Goal: Information Seeking & Learning: Learn about a topic

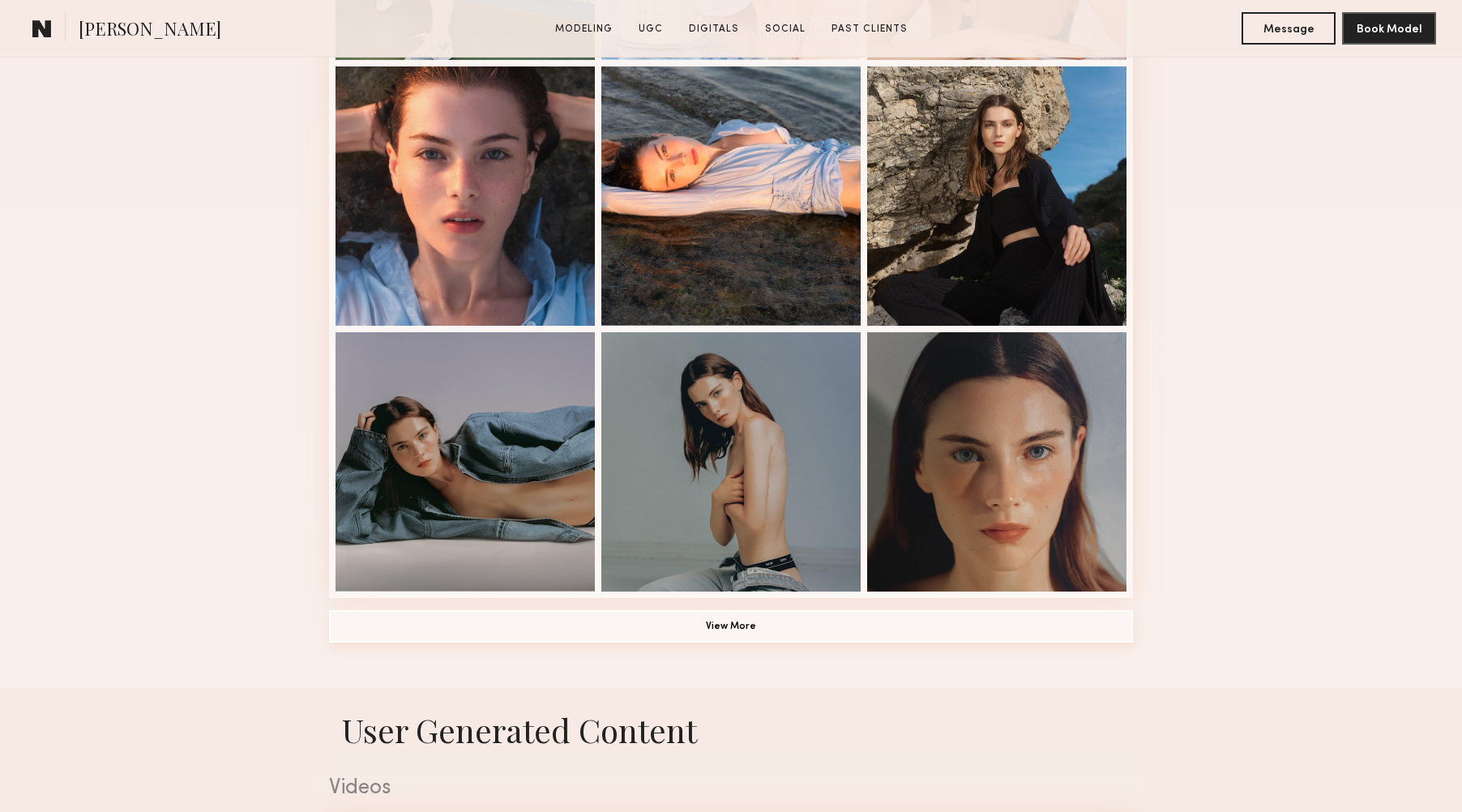
scroll to position [944, 0]
click at [798, 636] on button "View More" at bounding box center [731, 626] width 804 height 32
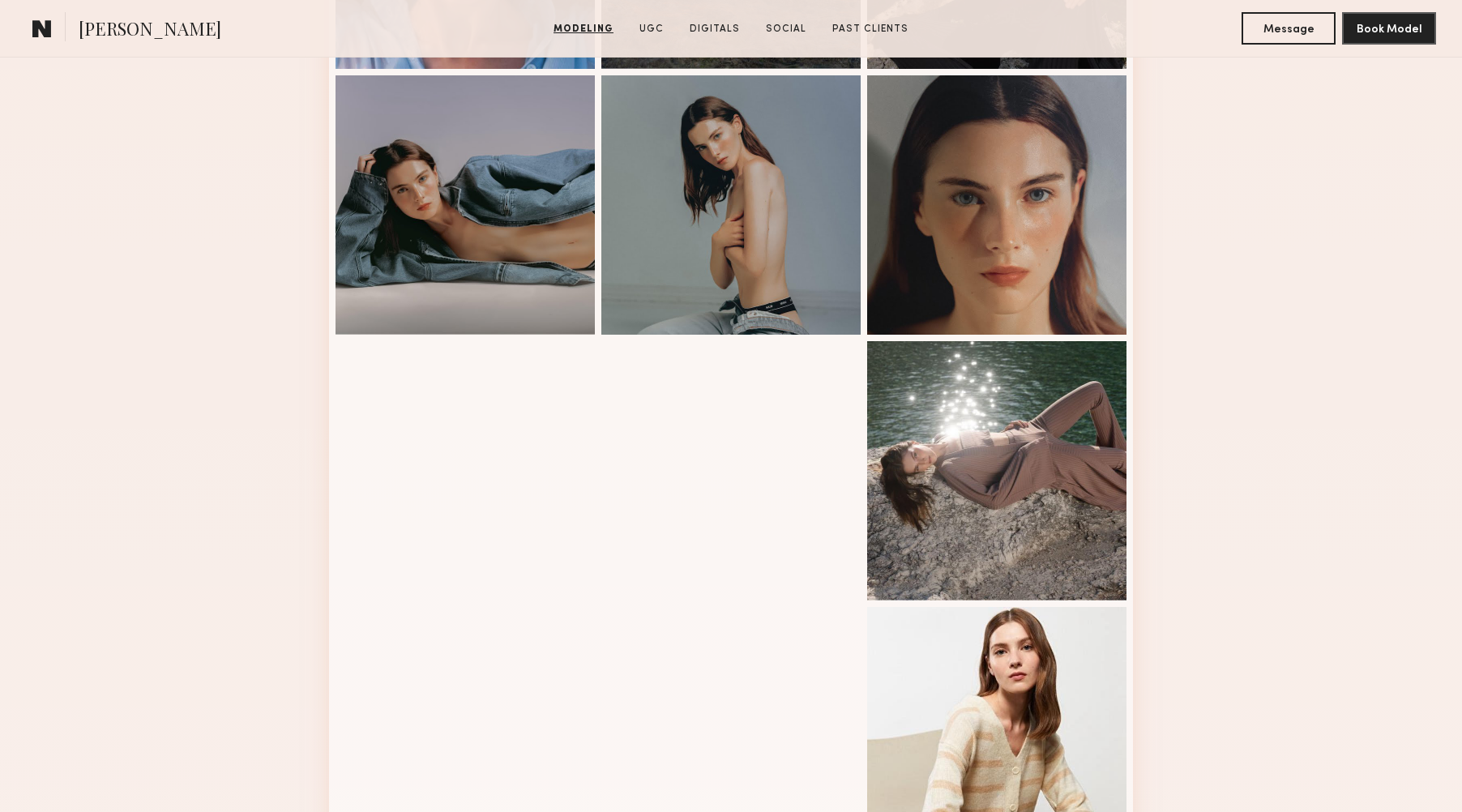
scroll to position [1202, 0]
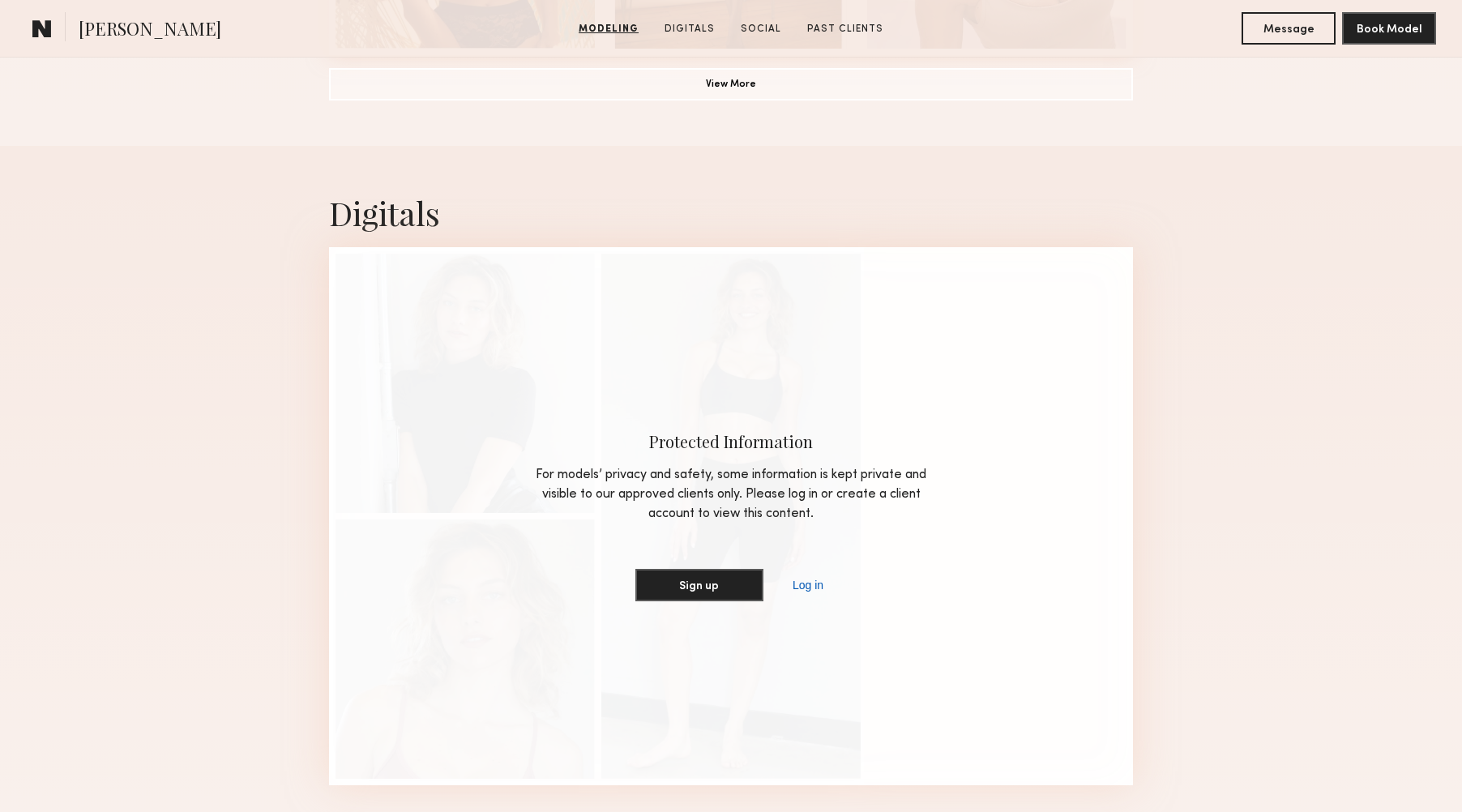
scroll to position [1486, 0]
click at [797, 589] on link "Log in" at bounding box center [807, 586] width 37 height 20
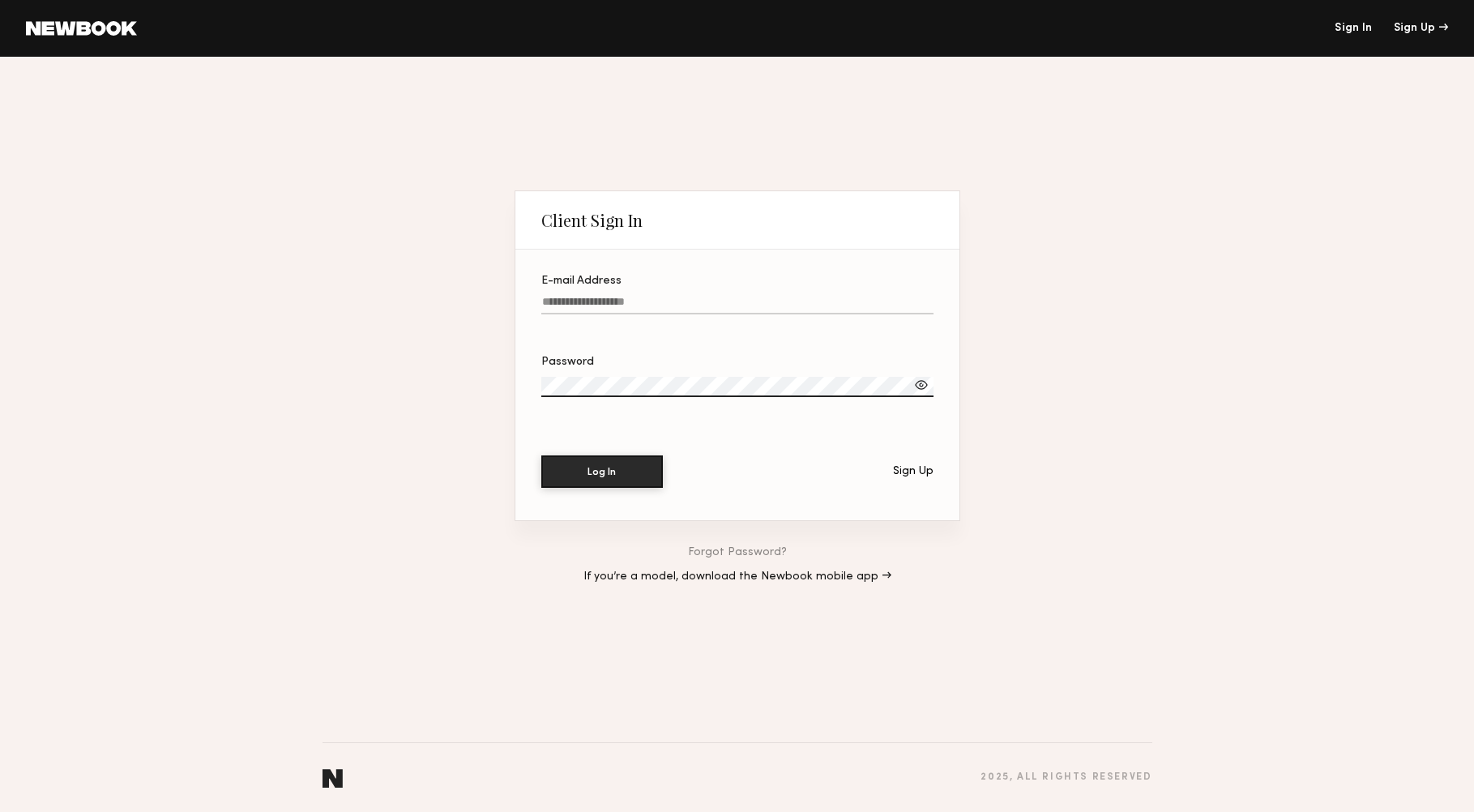
click at [615, 297] on input "E-mail Address" at bounding box center [738, 305] width 392 height 19
type input "**********"
click at [920, 380] on div at bounding box center [922, 385] width 16 height 16
click at [542, 455] on button "Log In" at bounding box center [602, 471] width 121 height 32
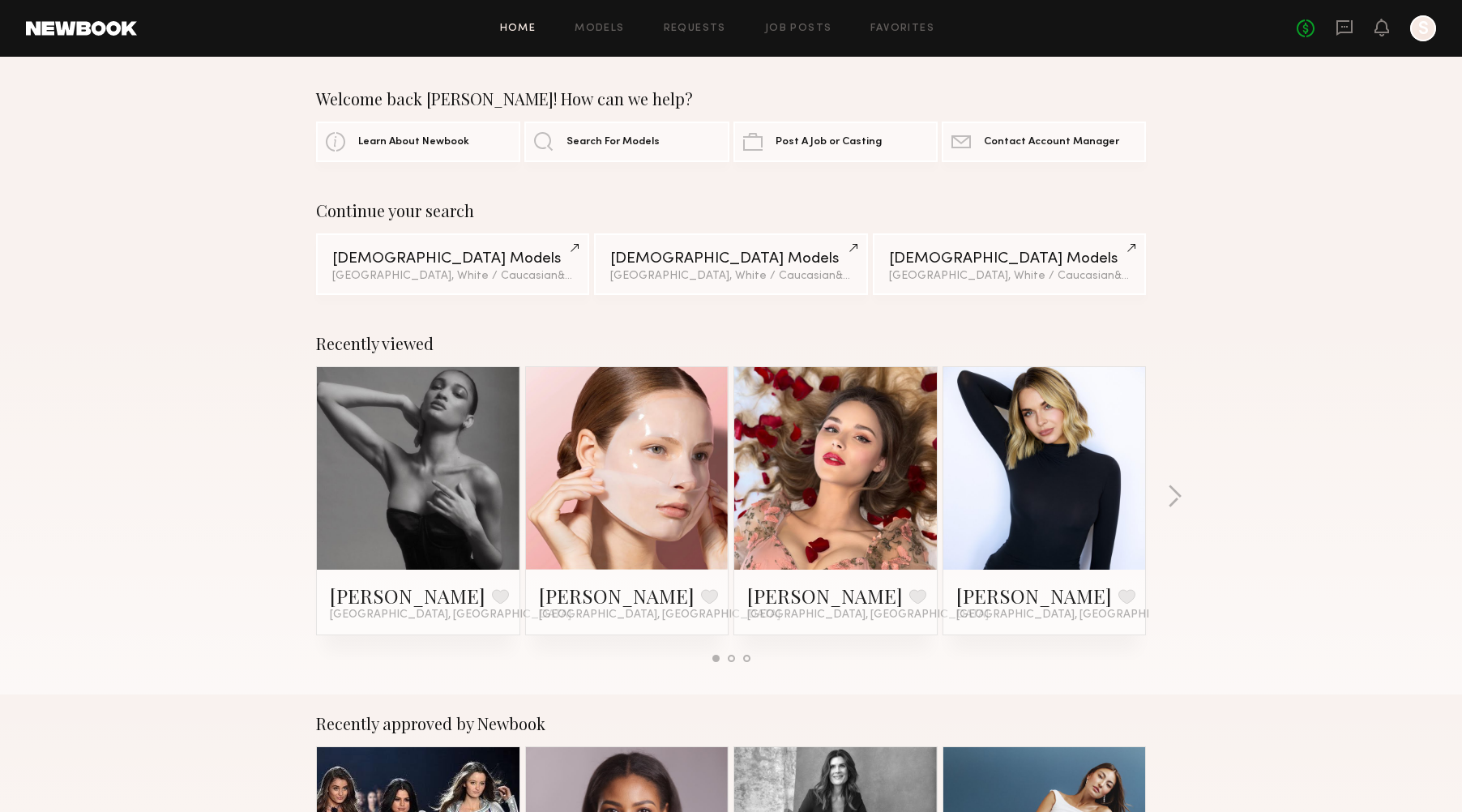
click at [1046, 509] on link at bounding box center [1045, 468] width 99 height 203
click at [1177, 487] on button "button" at bounding box center [1174, 498] width 16 height 26
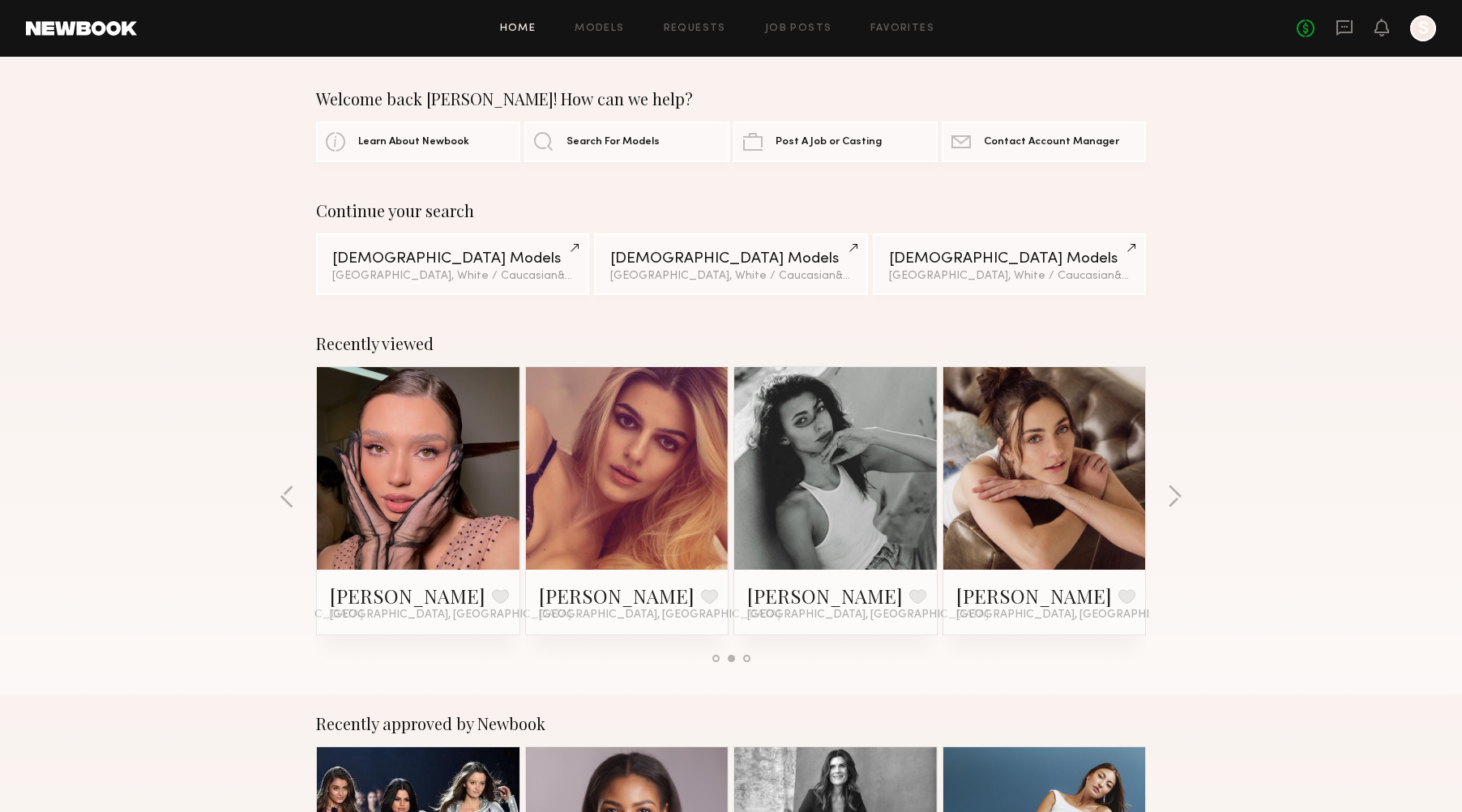
click at [1184, 501] on div "Recently viewed Angelina A. Favorite Los Angeles, CA Anastasiia M. Favorite Lag…" at bounding box center [731, 504] width 1462 height 380
click at [1176, 504] on button "button" at bounding box center [1174, 498] width 16 height 26
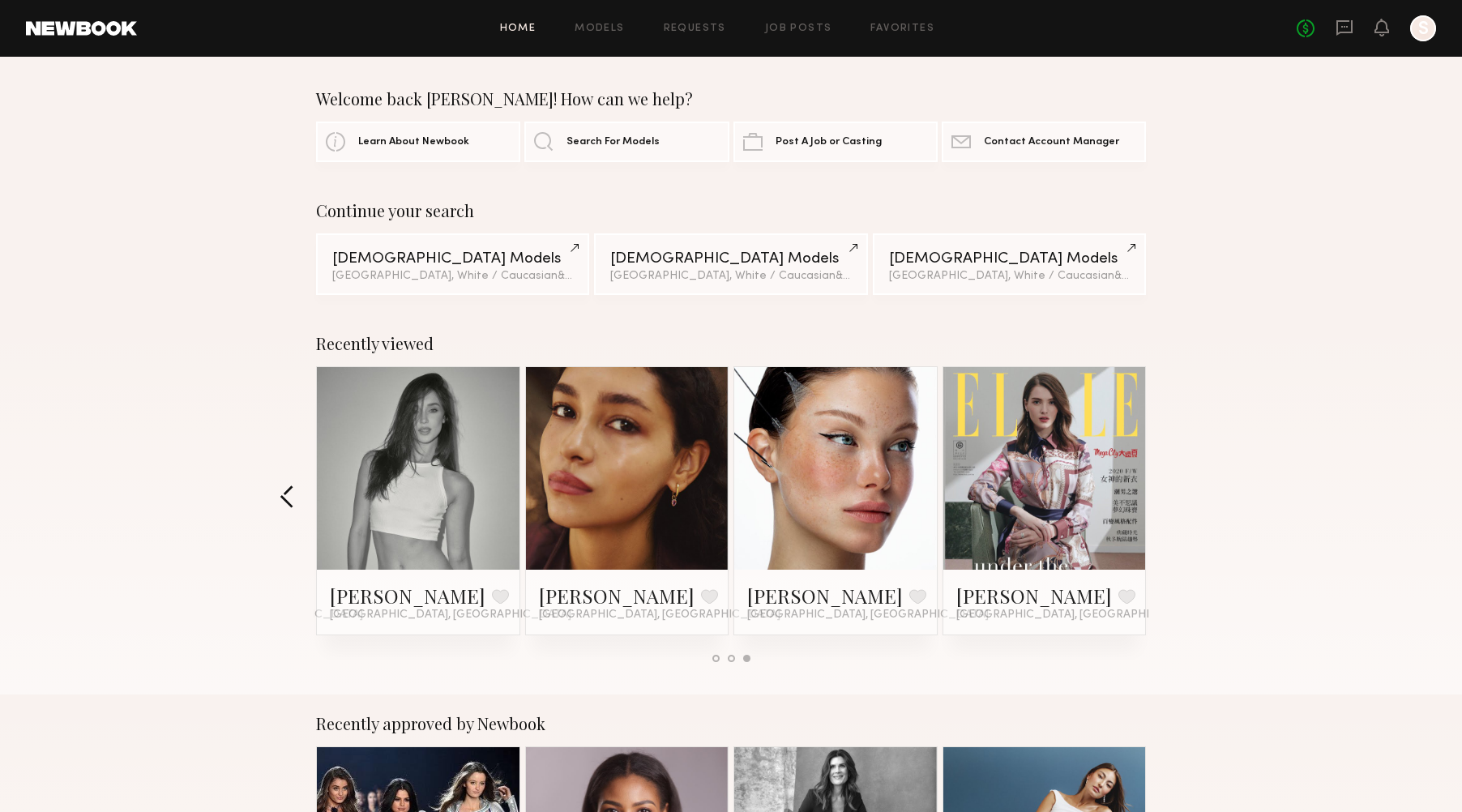
click at [290, 505] on button "button" at bounding box center [287, 498] width 16 height 26
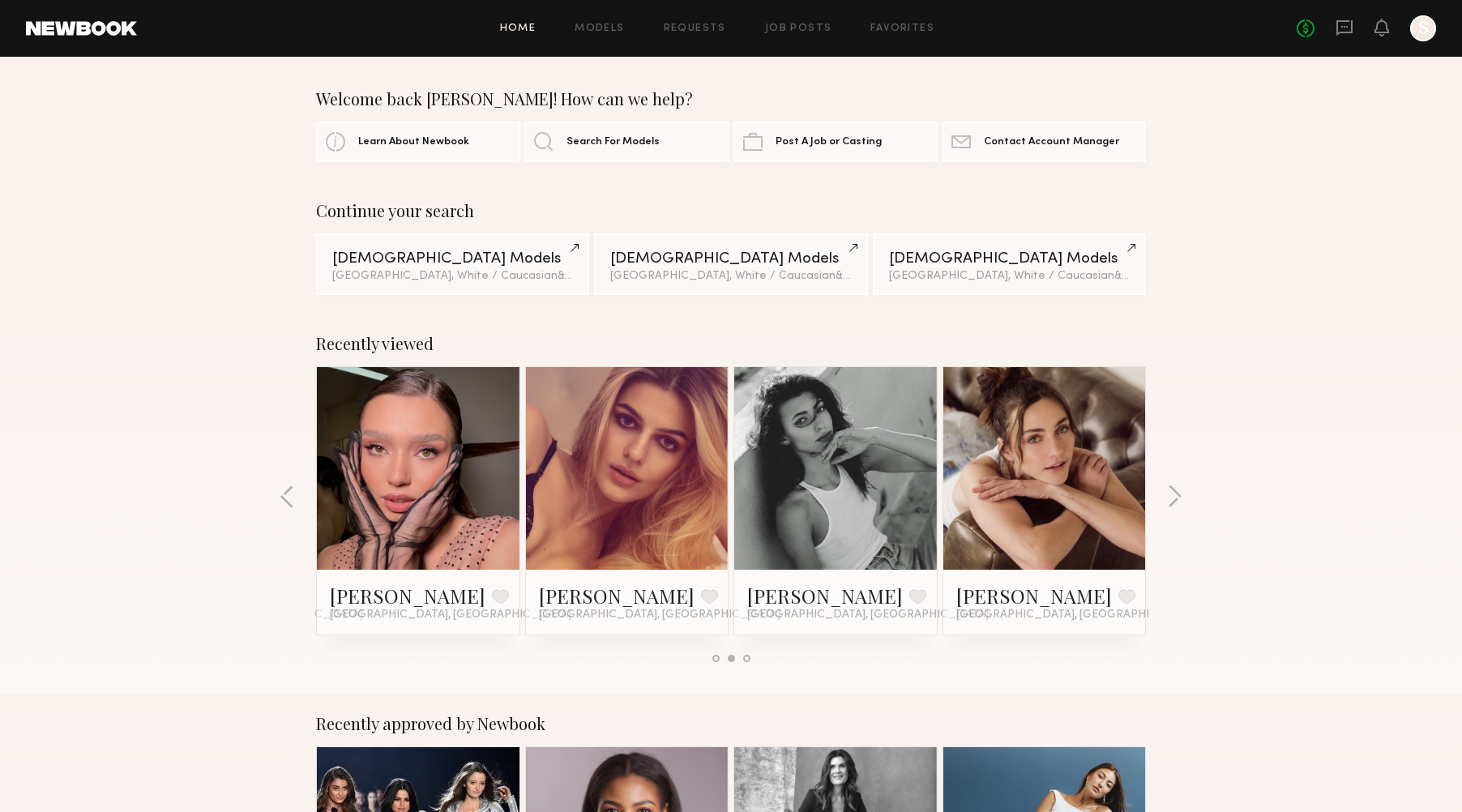
click at [422, 477] on link at bounding box center [418, 468] width 99 height 203
click at [896, 495] on div at bounding box center [836, 468] width 203 height 203
click at [846, 500] on link at bounding box center [835, 468] width 99 height 203
click at [1178, 495] on button "button" at bounding box center [1174, 498] width 16 height 26
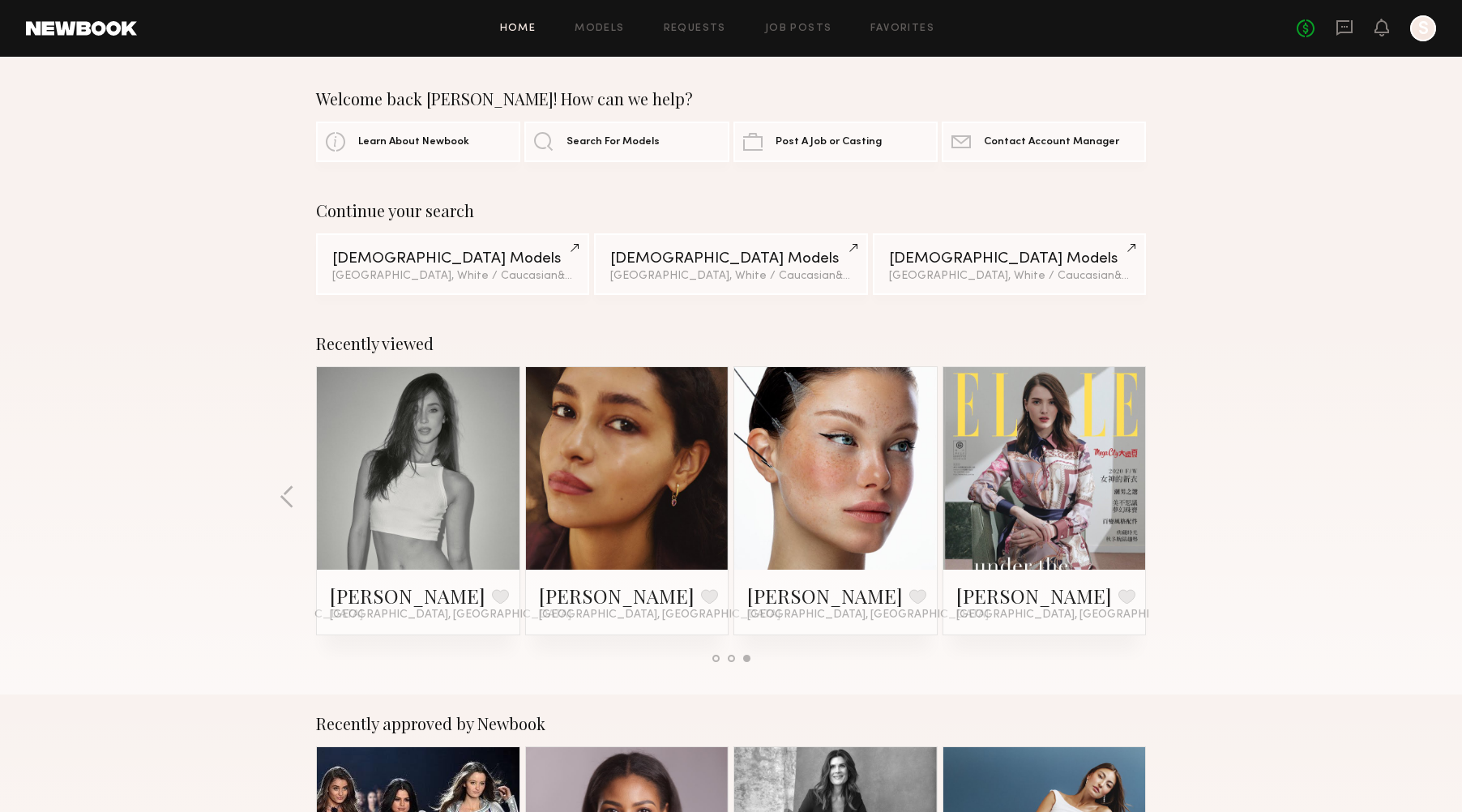
click at [1178, 495] on div "Recently viewed Angelina A. Favorite Los Angeles, CA Anastasiia M. Favorite Lag…" at bounding box center [731, 504] width 1462 height 380
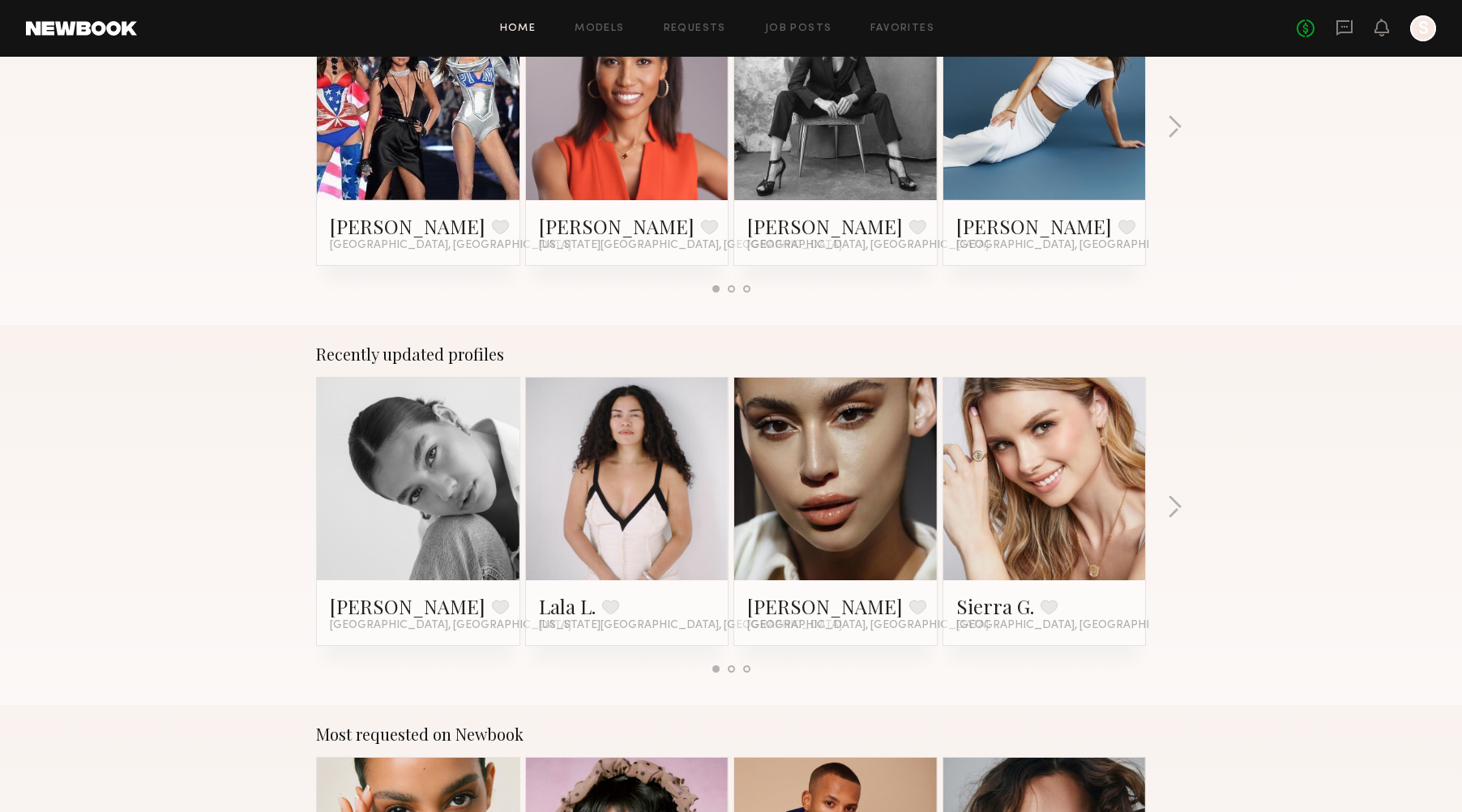
scroll to position [750, 0]
click at [1032, 525] on link at bounding box center [1045, 478] width 99 height 203
click at [1169, 509] on button "button" at bounding box center [1174, 508] width 16 height 26
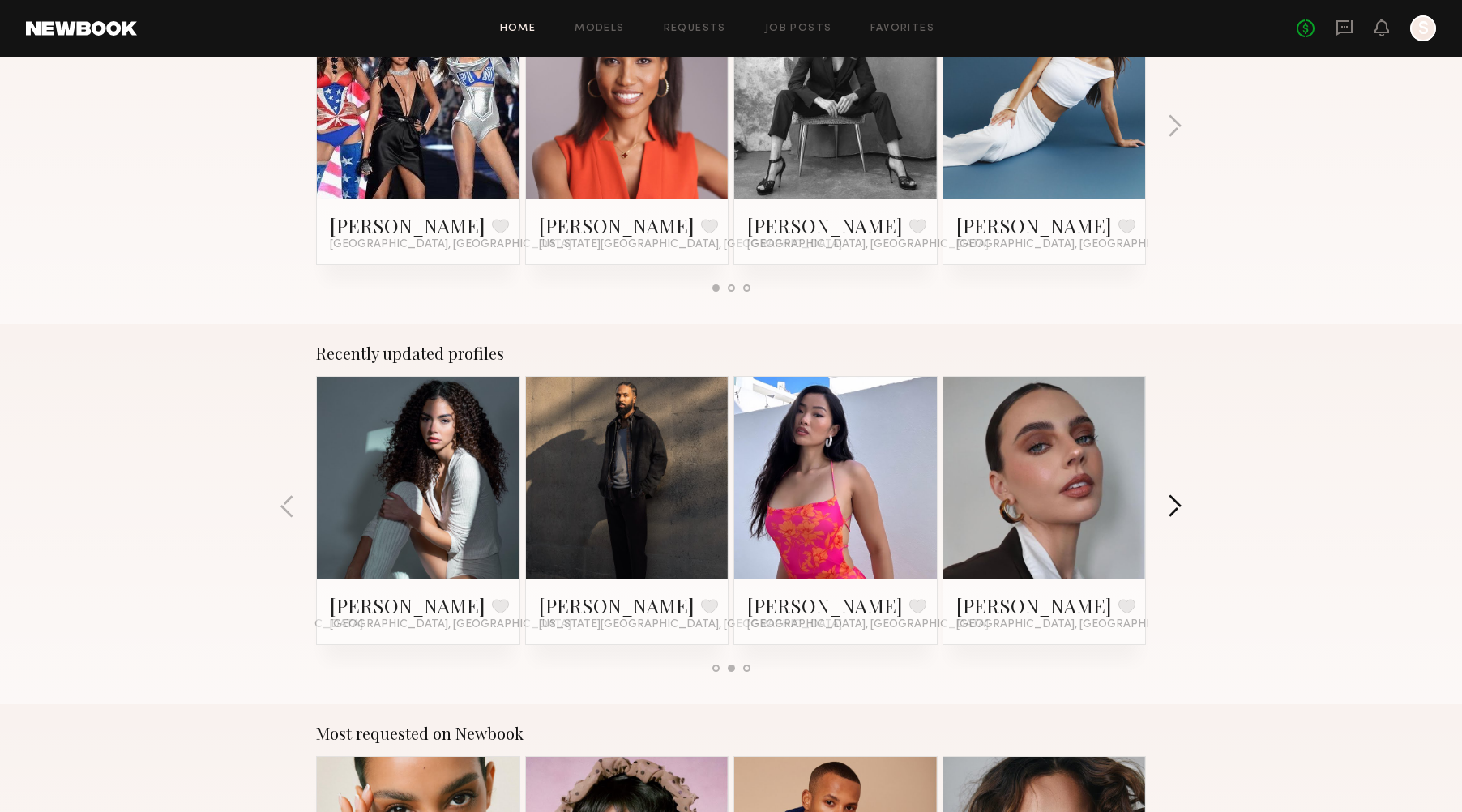
click at [1169, 509] on button "button" at bounding box center [1174, 508] width 16 height 26
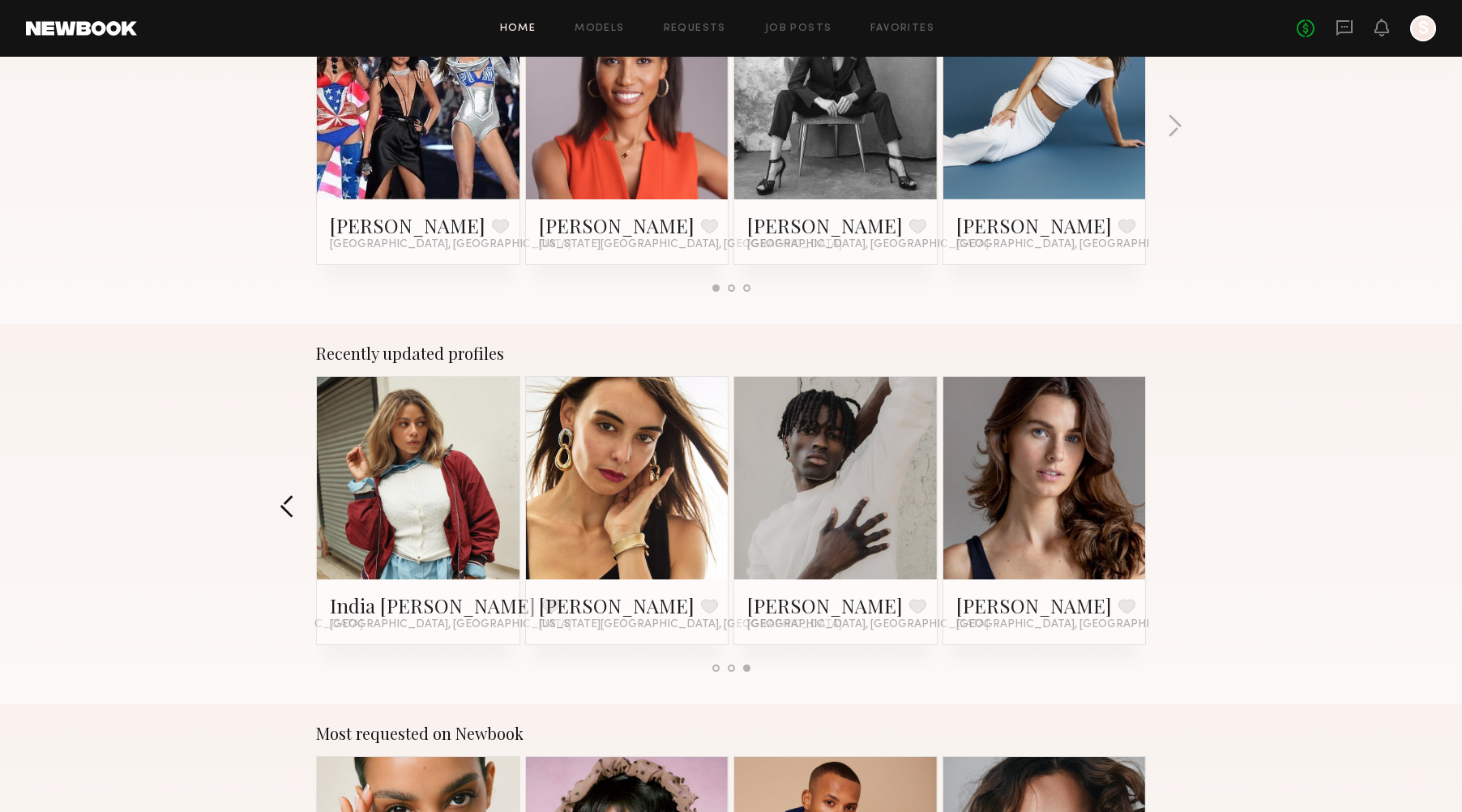
click at [292, 516] on button "button" at bounding box center [287, 508] width 16 height 26
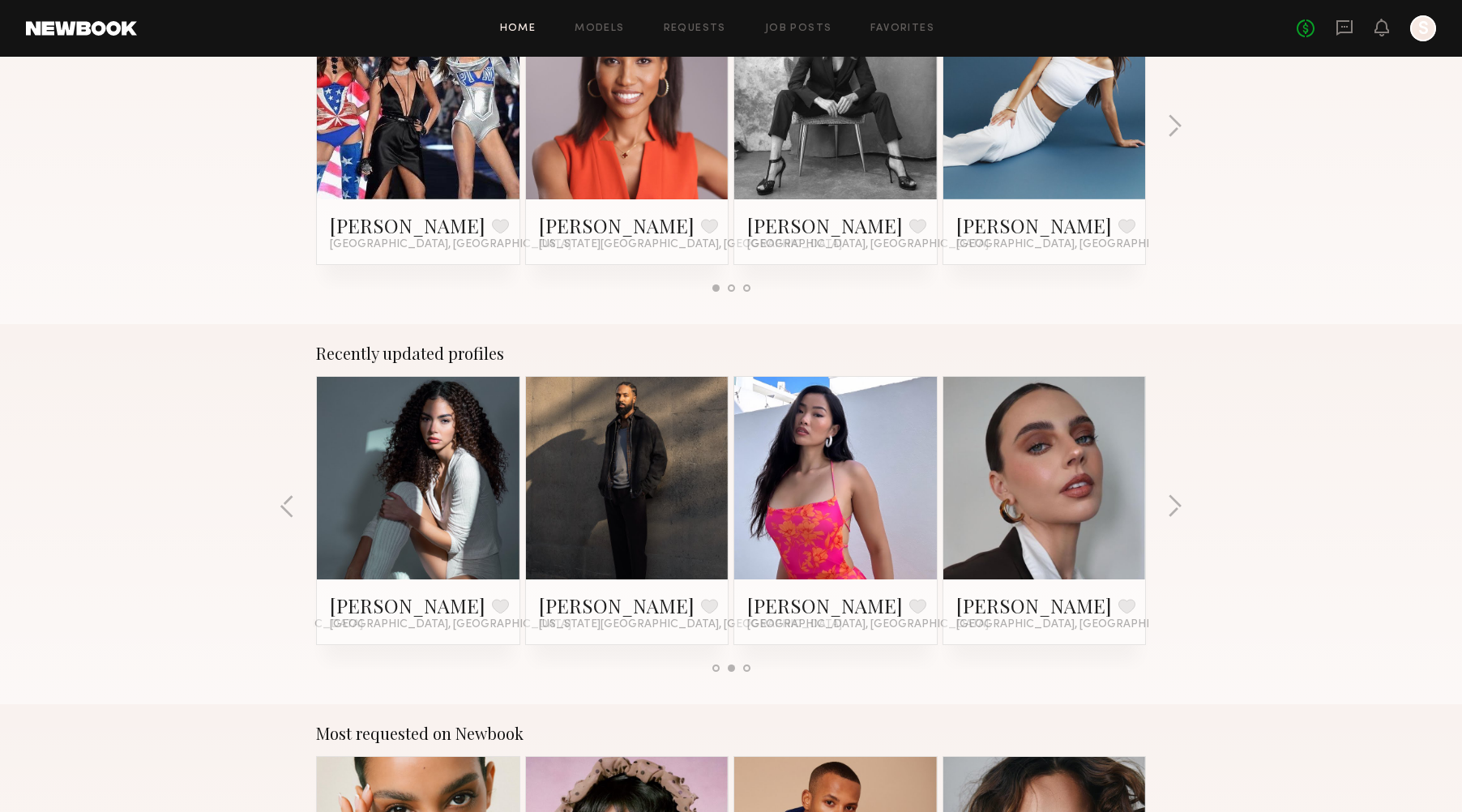
click at [995, 477] on link at bounding box center [1045, 478] width 99 height 203
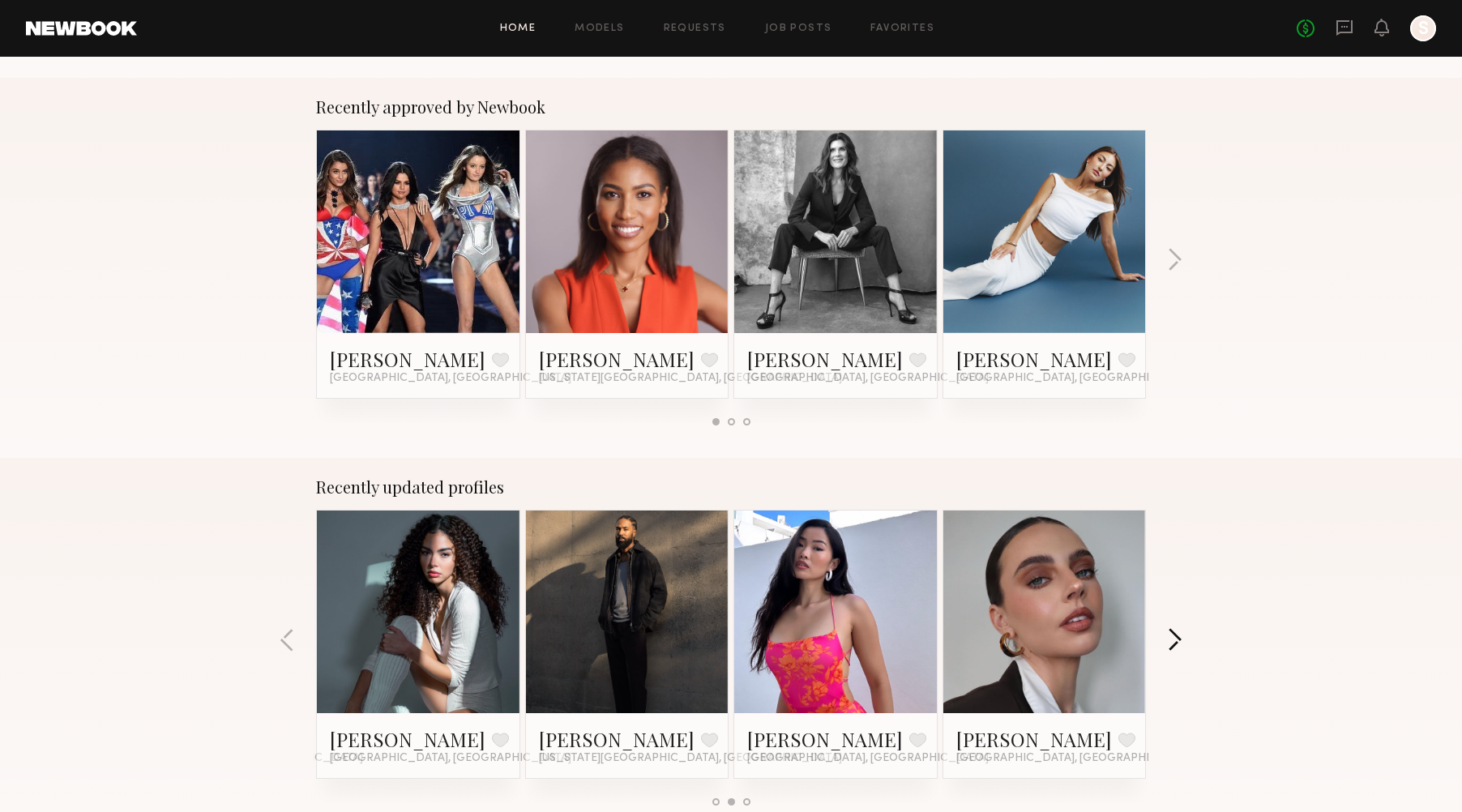
scroll to position [617, 0]
click at [1178, 637] on button "button" at bounding box center [1174, 641] width 16 height 26
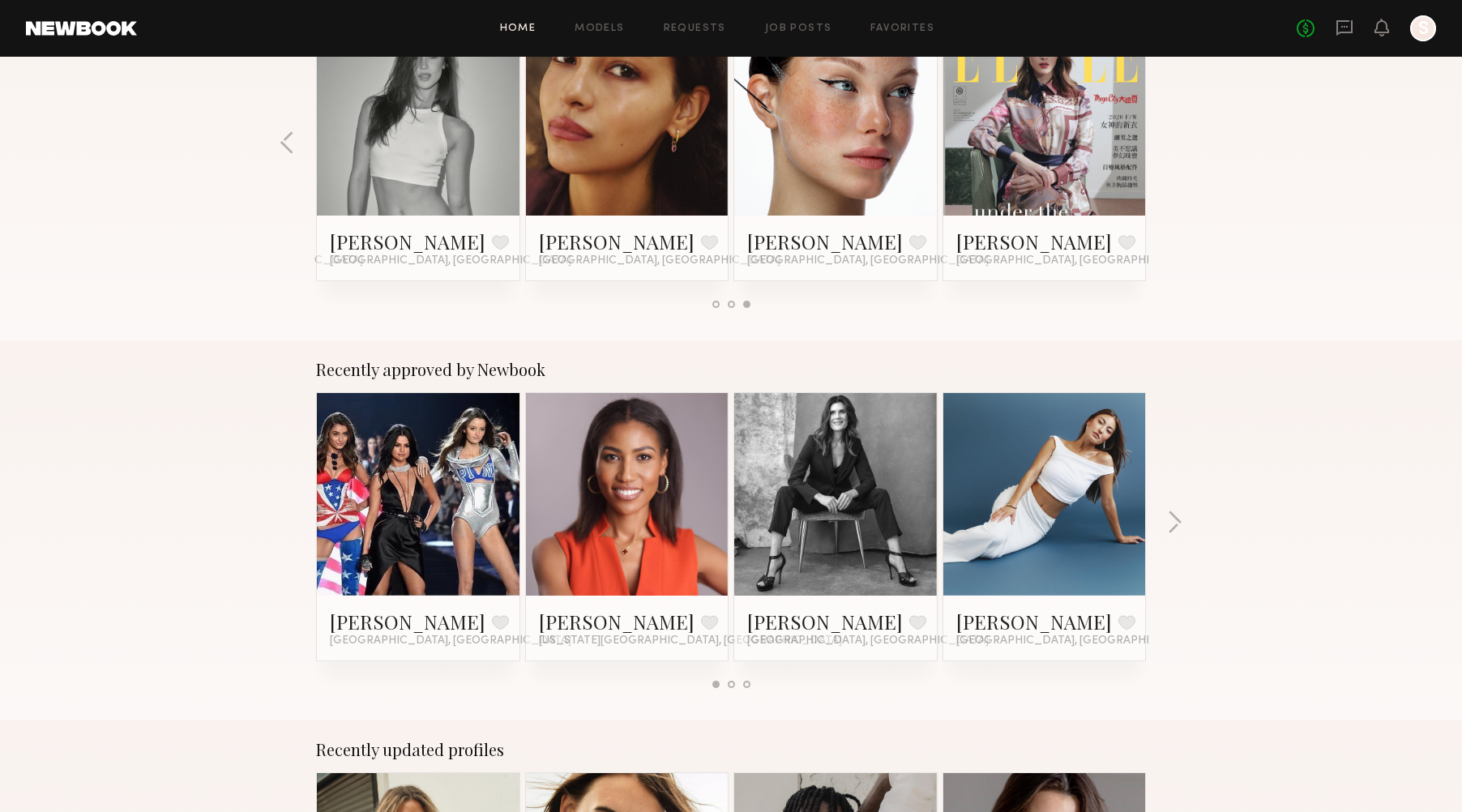
scroll to position [350, 0]
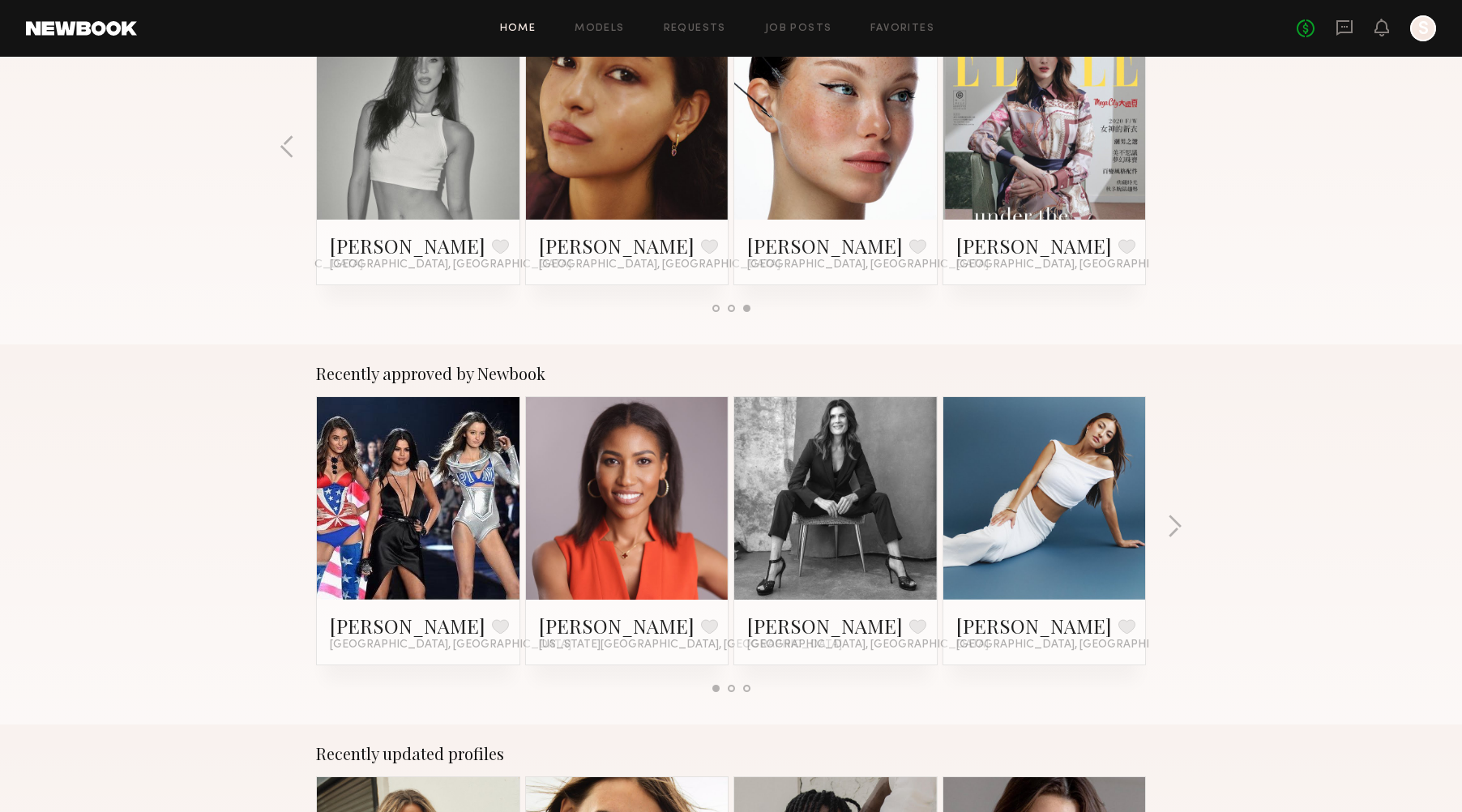
click at [1042, 522] on link at bounding box center [1045, 499] width 99 height 203
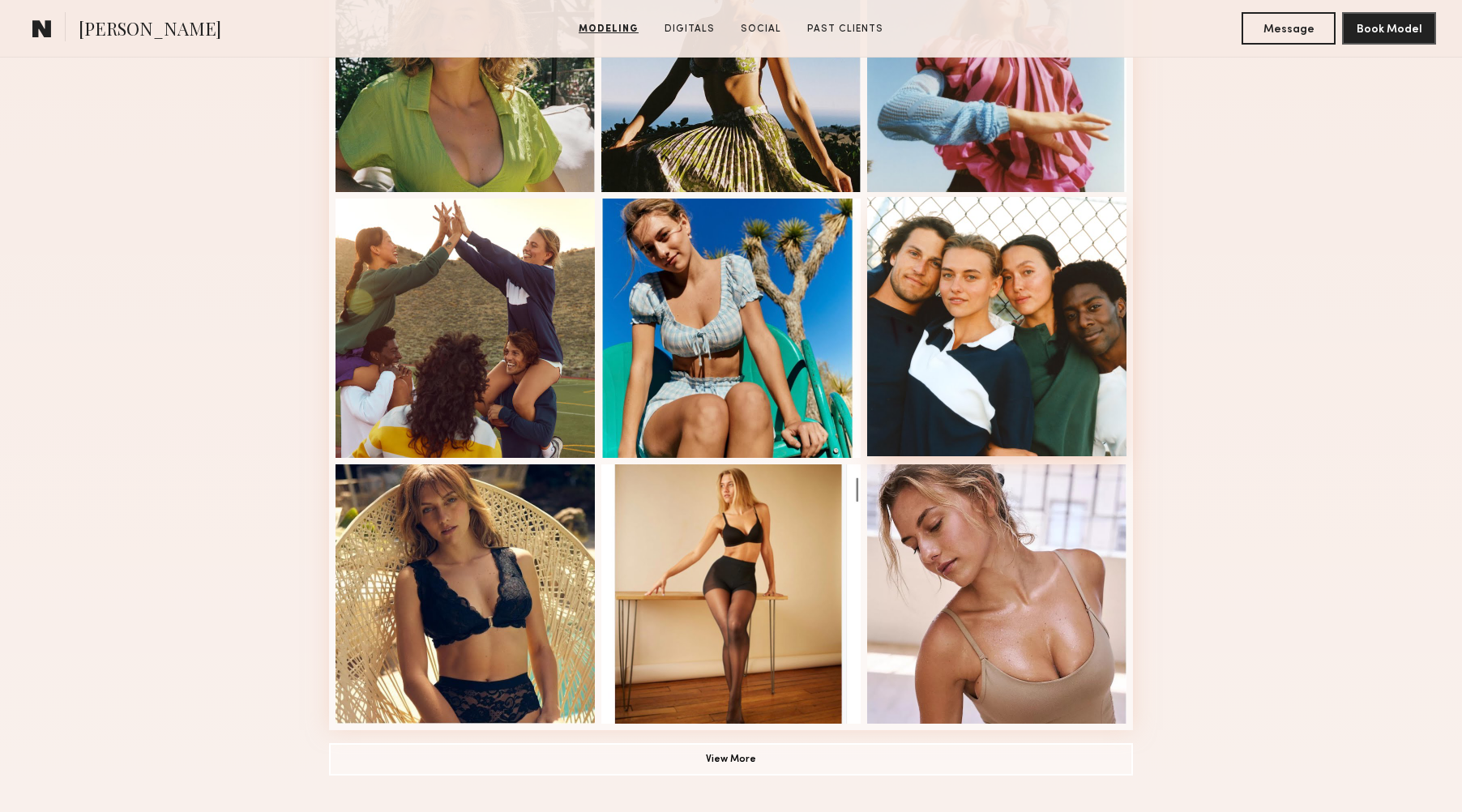
scroll to position [811, 0]
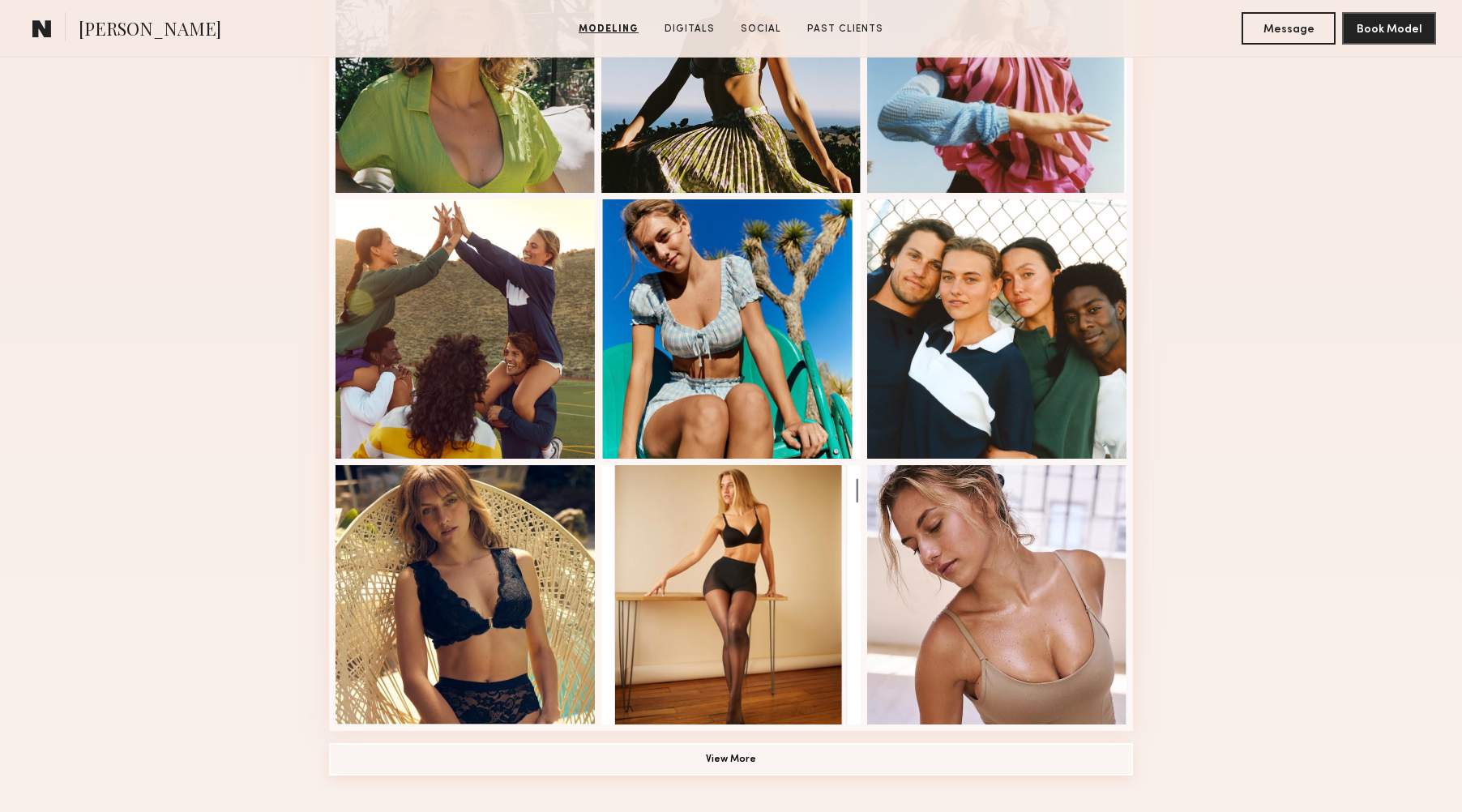
click at [770, 760] on button "View More" at bounding box center [731, 758] width 804 height 32
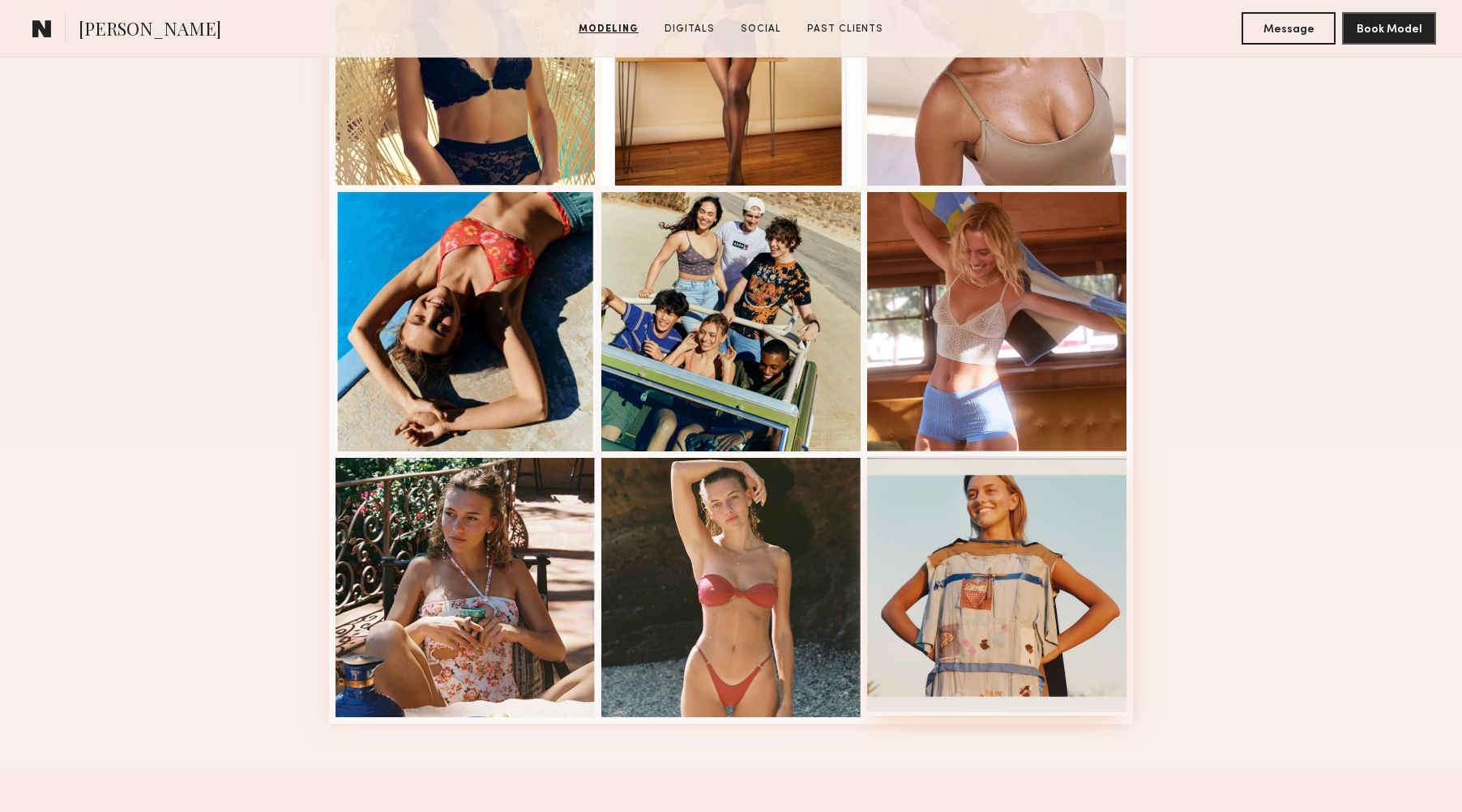
scroll to position [1350, 0]
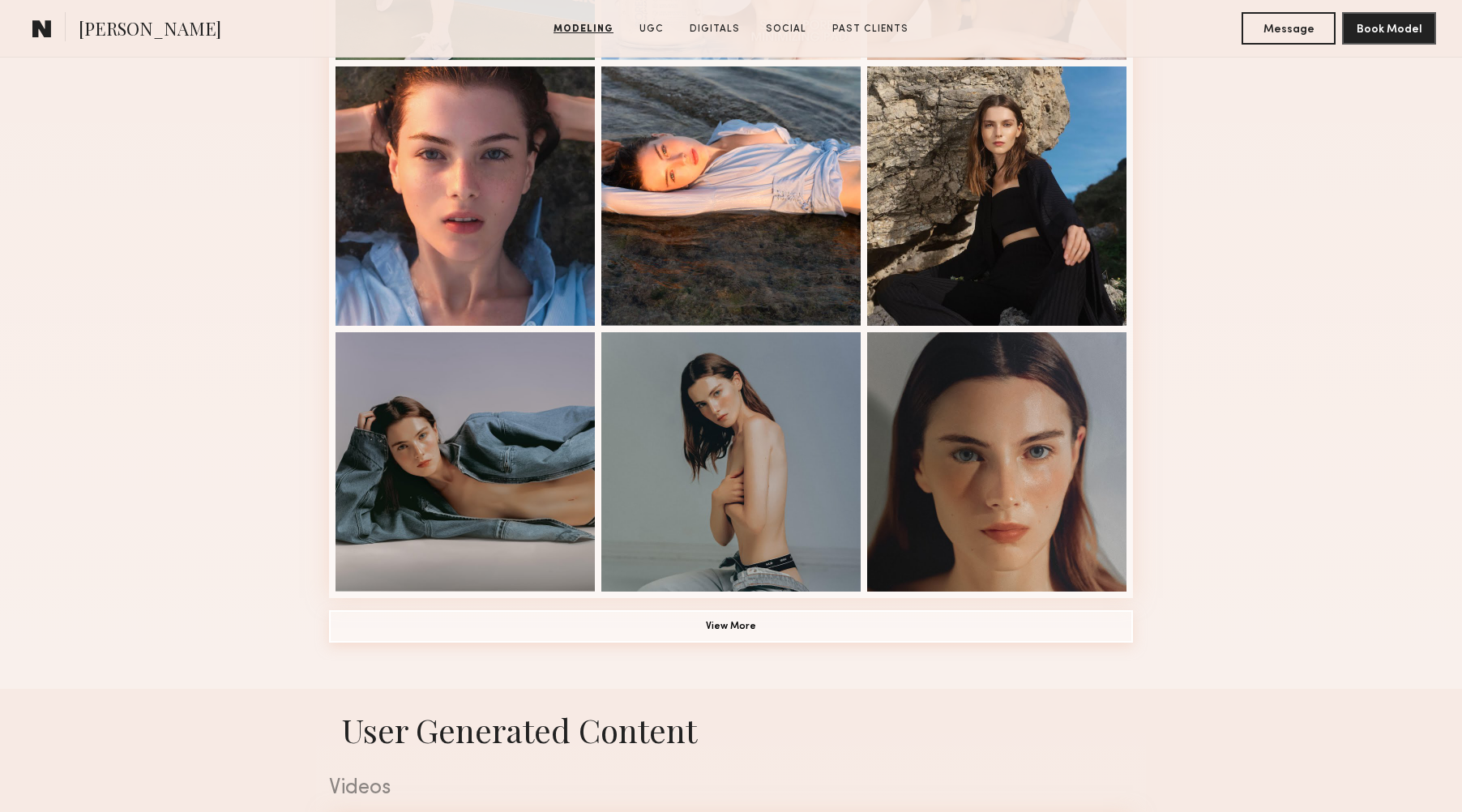
scroll to position [945, 0]
click at [808, 632] on button "View More" at bounding box center [731, 625] width 804 height 32
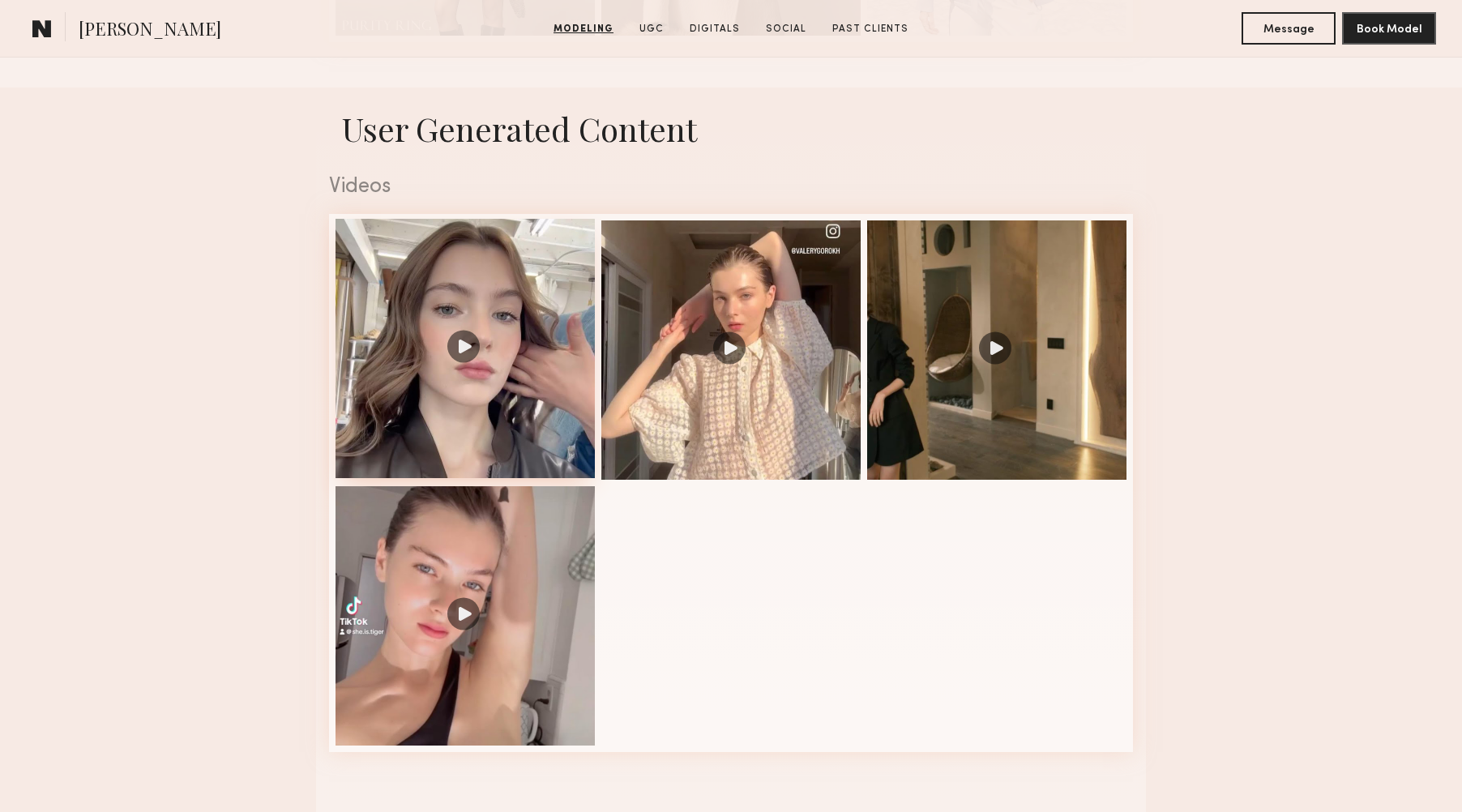
click at [461, 356] on div at bounding box center [465, 348] width 260 height 260
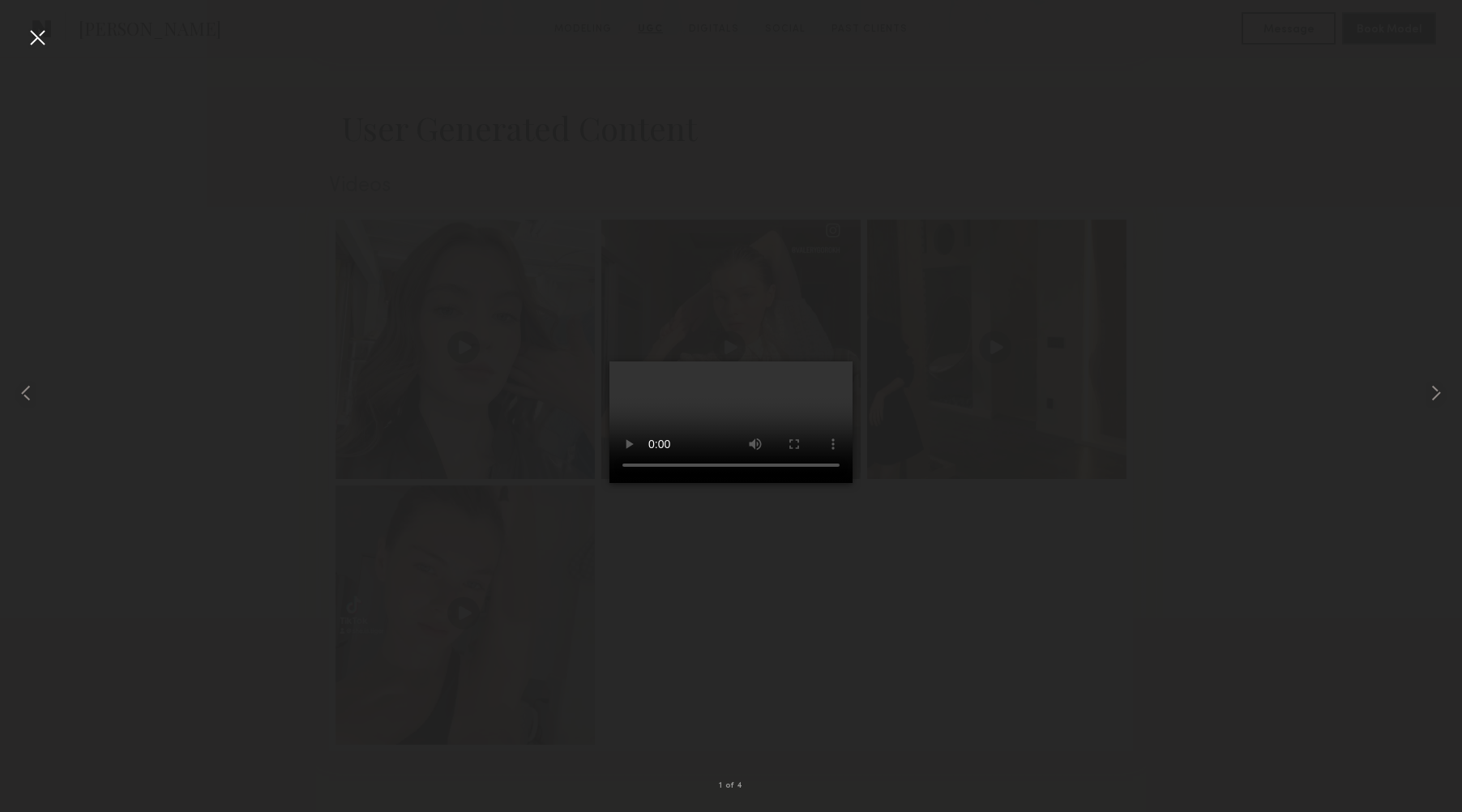
scroll to position [2565, 0]
click at [1435, 398] on common-icon at bounding box center [1436, 392] width 26 height 26
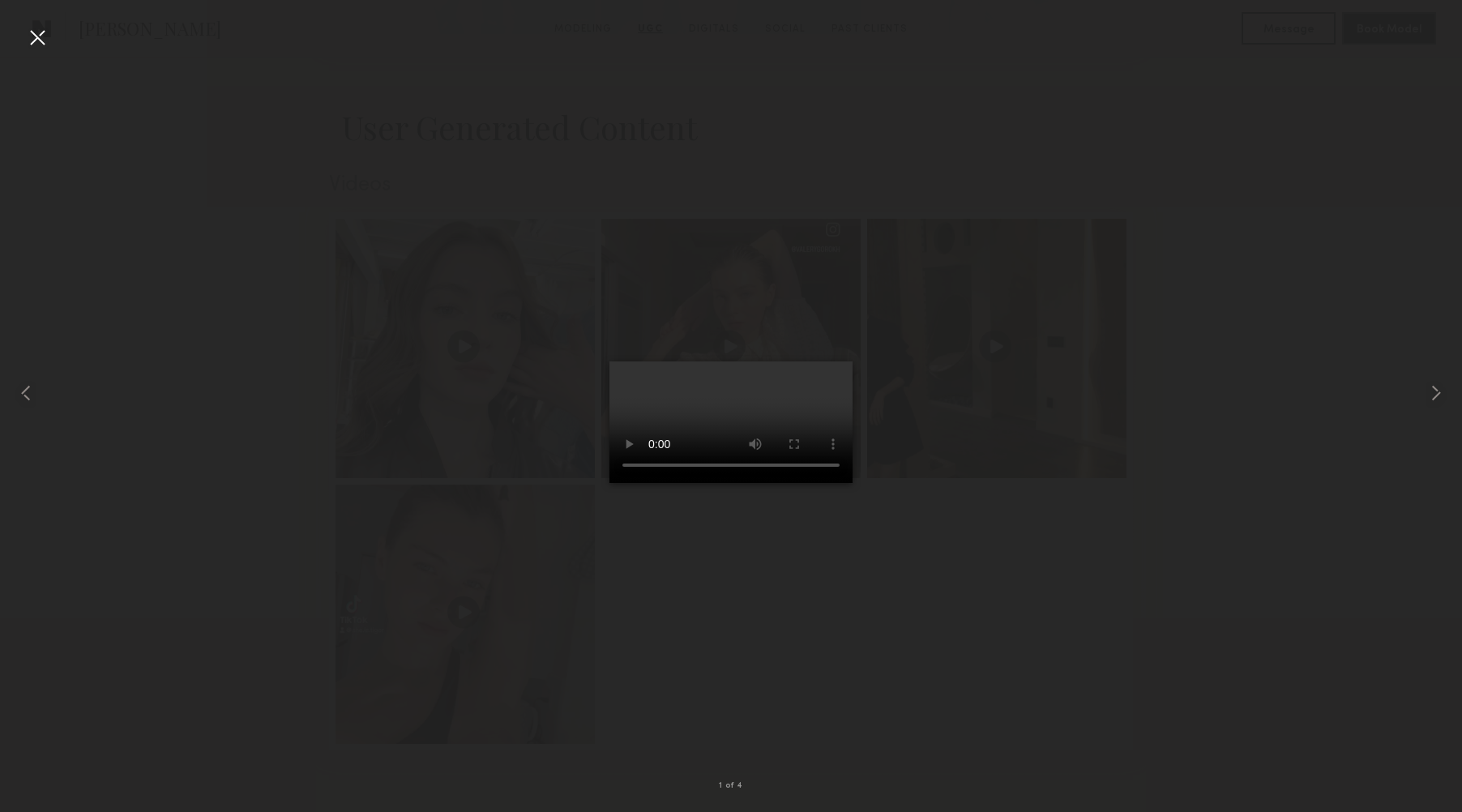
click at [36, 40] on div at bounding box center [36, 36] width 26 height 26
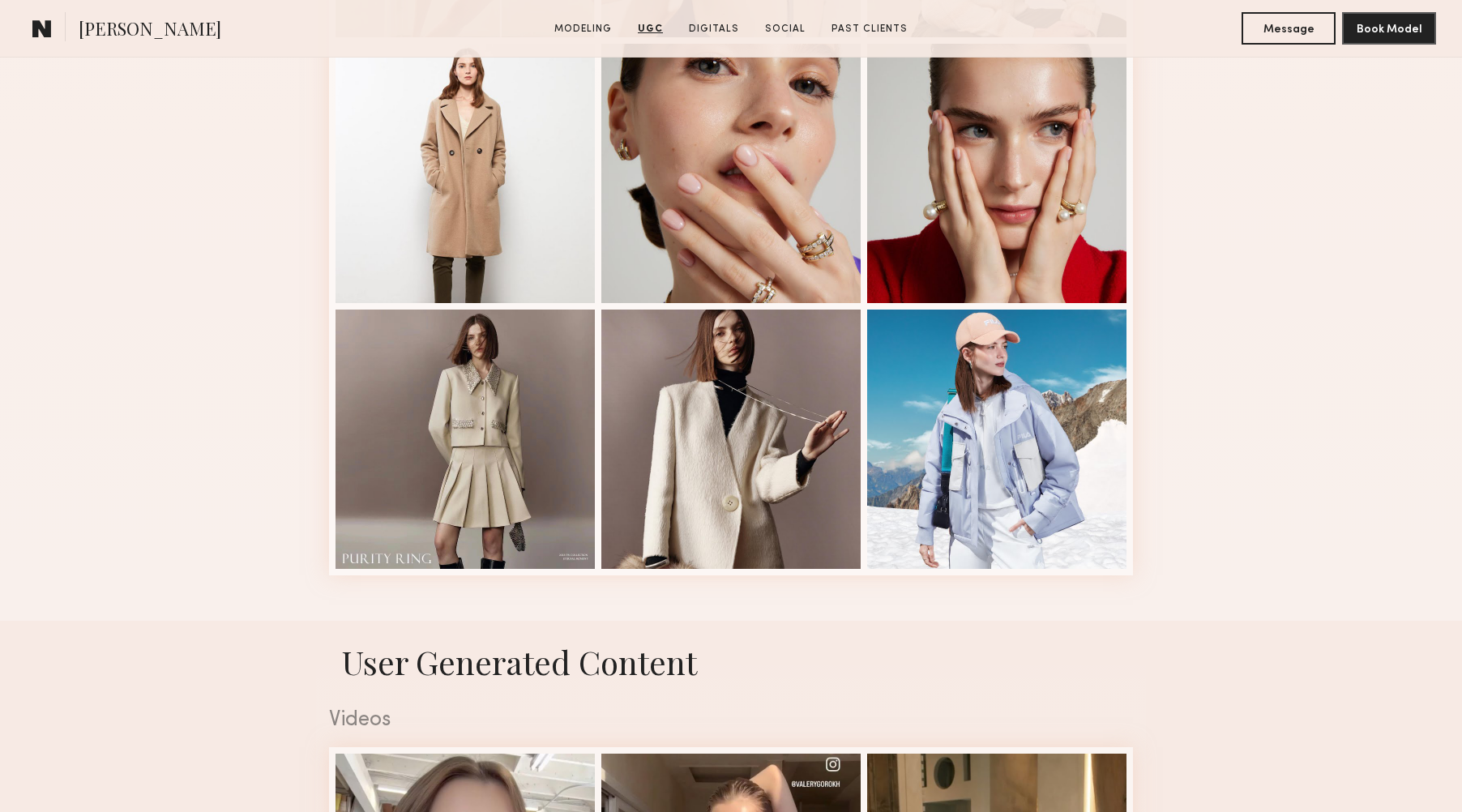
scroll to position [2028, 0]
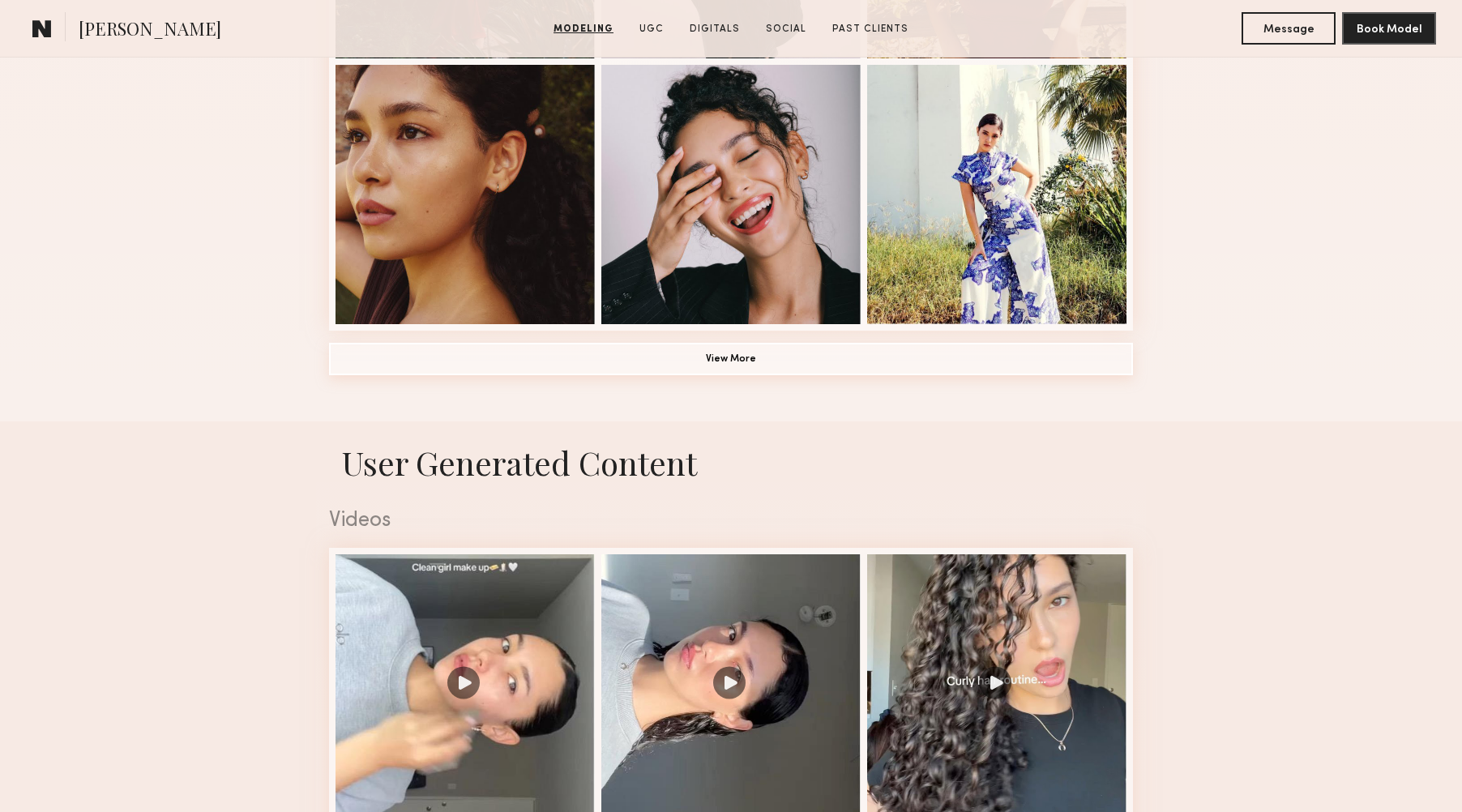
scroll to position [1213, 0]
click at [896, 363] on button "View More" at bounding box center [731, 358] width 804 height 32
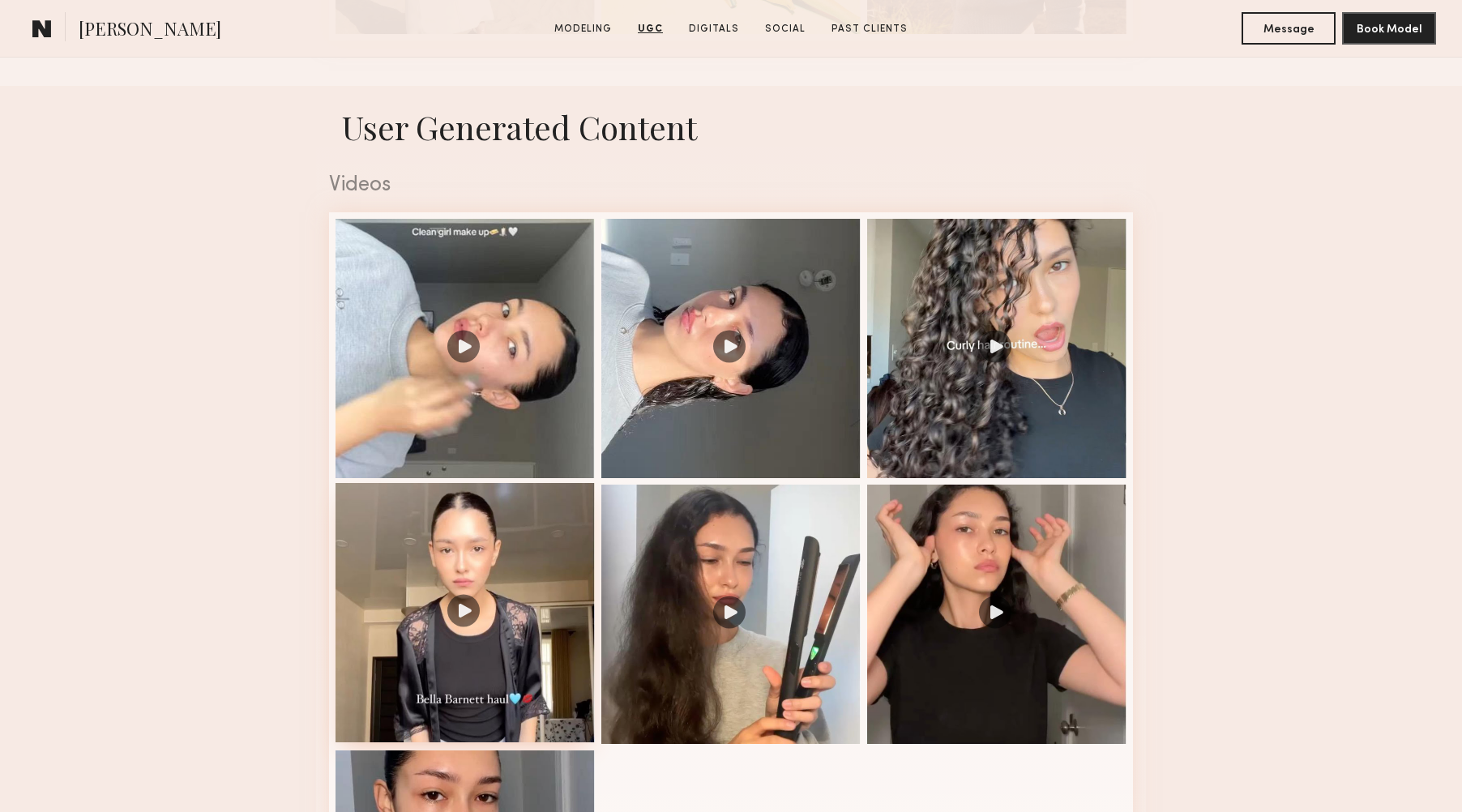
scroll to position [2564, 0]
click at [453, 355] on div at bounding box center [465, 347] width 260 height 260
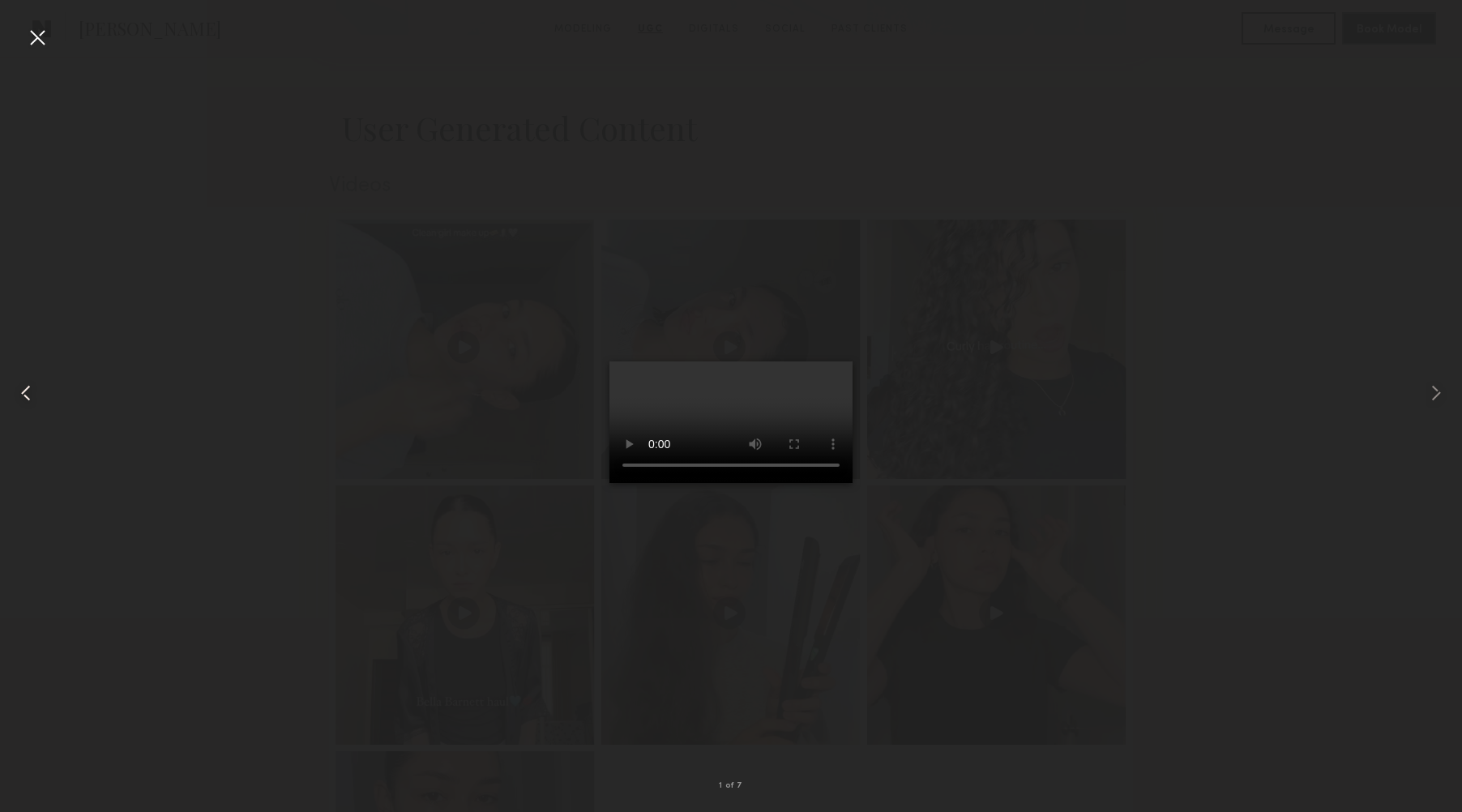
click at [18, 38] on div at bounding box center [29, 392] width 59 height 735
click at [1434, 390] on common-icon at bounding box center [1436, 392] width 26 height 26
click at [25, 405] on common-icon at bounding box center [26, 392] width 26 height 26
click at [1446, 392] on common-icon at bounding box center [1436, 392] width 26 height 26
click at [1435, 389] on common-icon at bounding box center [1436, 392] width 26 height 26
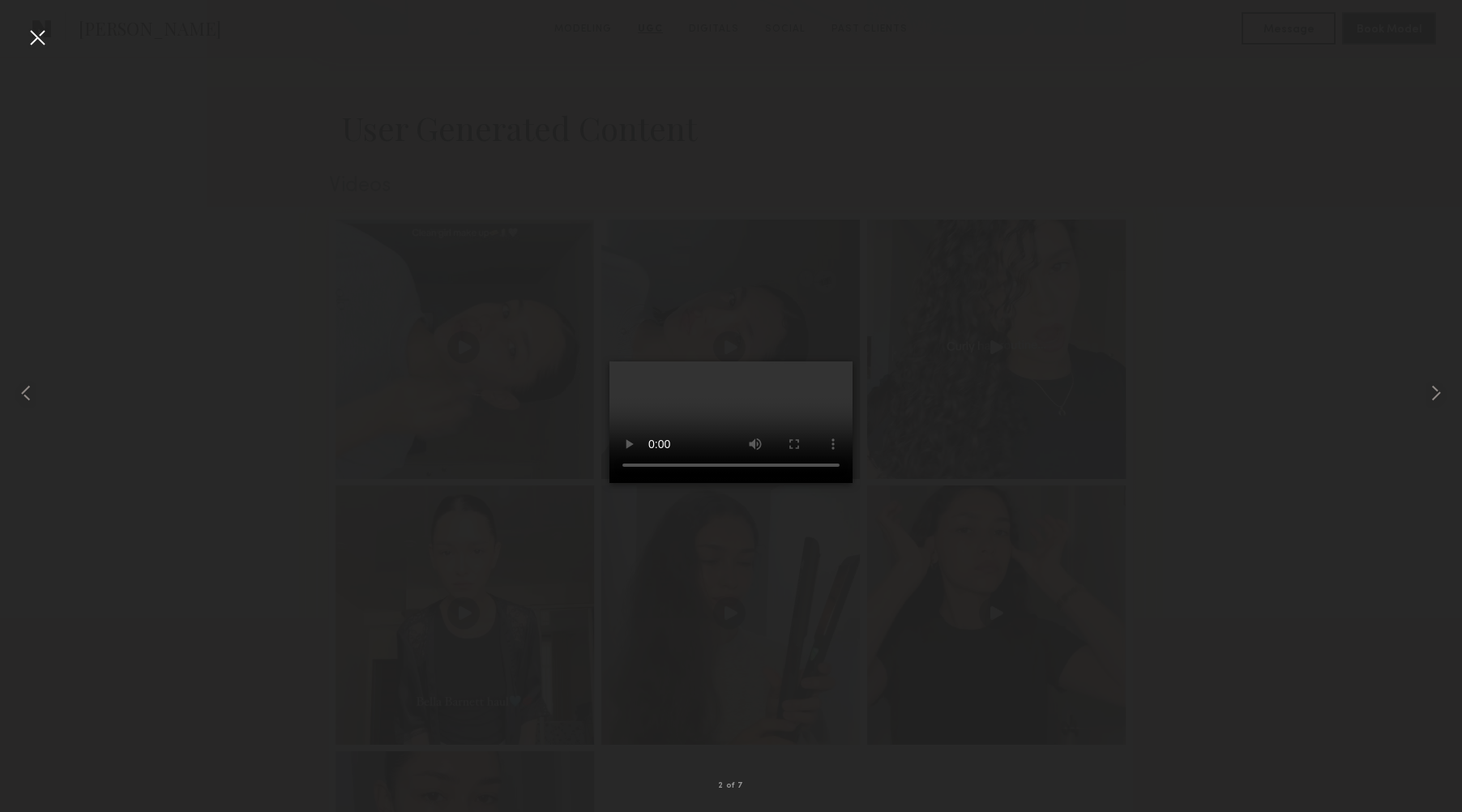
click at [33, 36] on div at bounding box center [36, 36] width 26 height 26
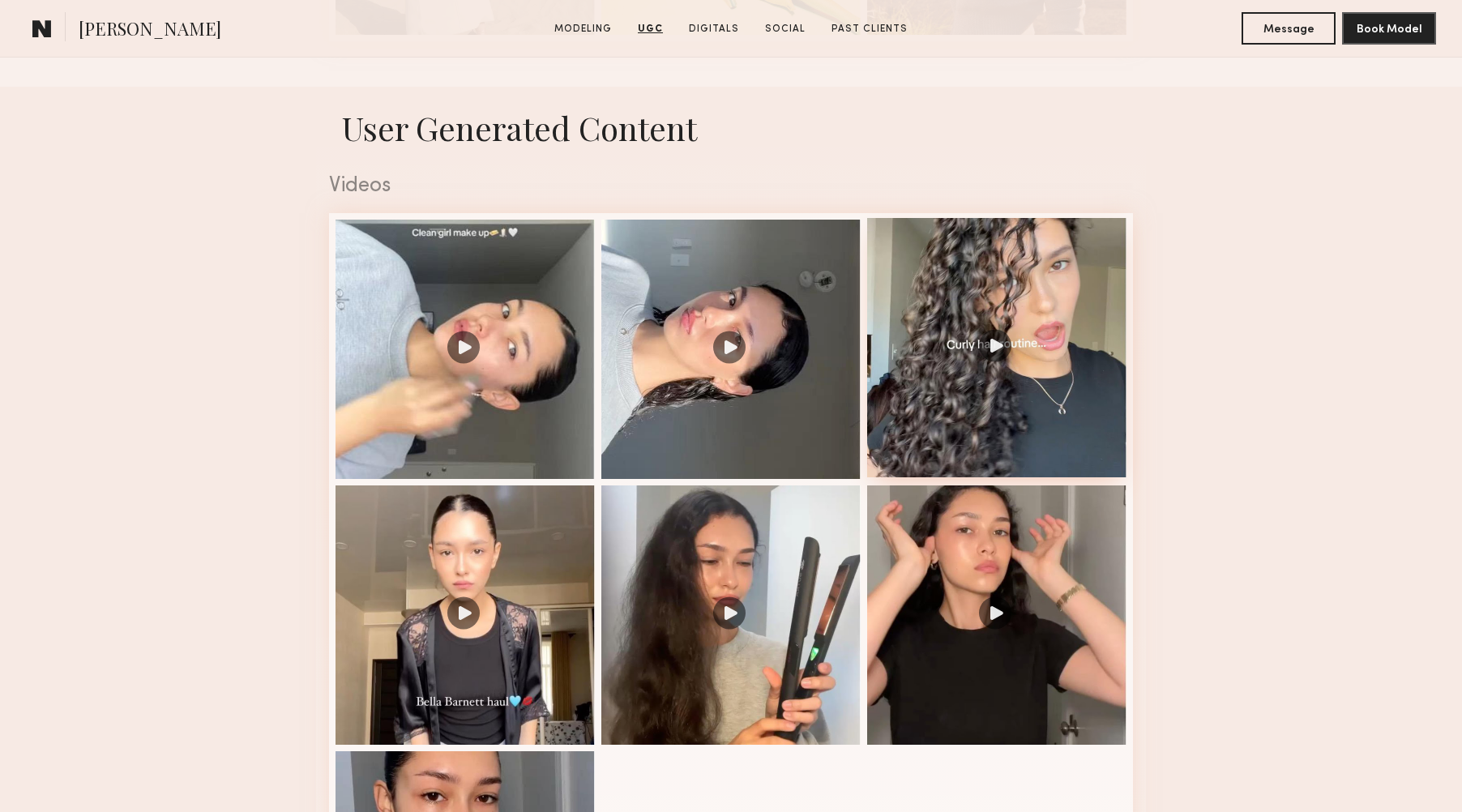
click at [1003, 357] on div at bounding box center [997, 347] width 260 height 260
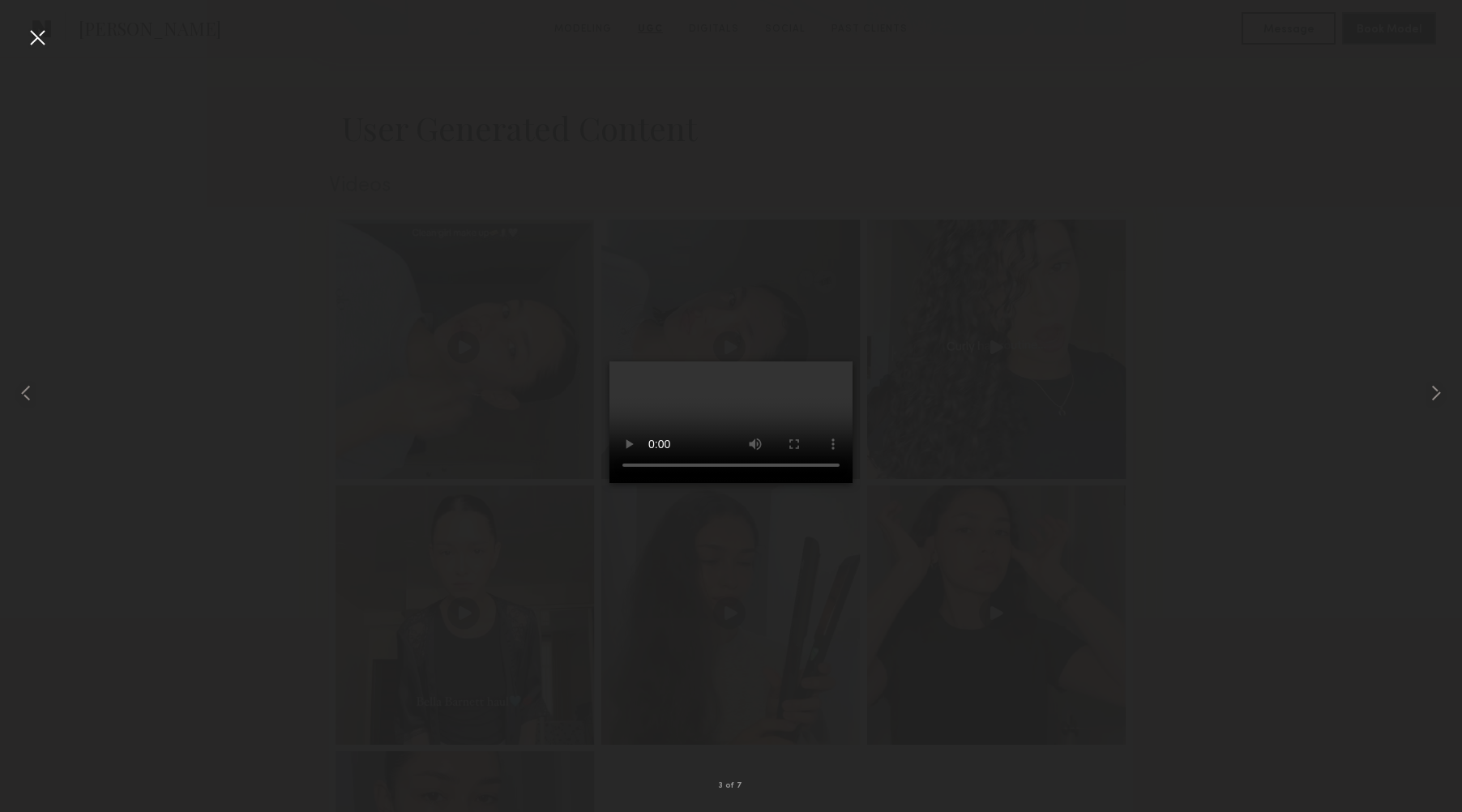
click at [40, 45] on div at bounding box center [36, 36] width 26 height 26
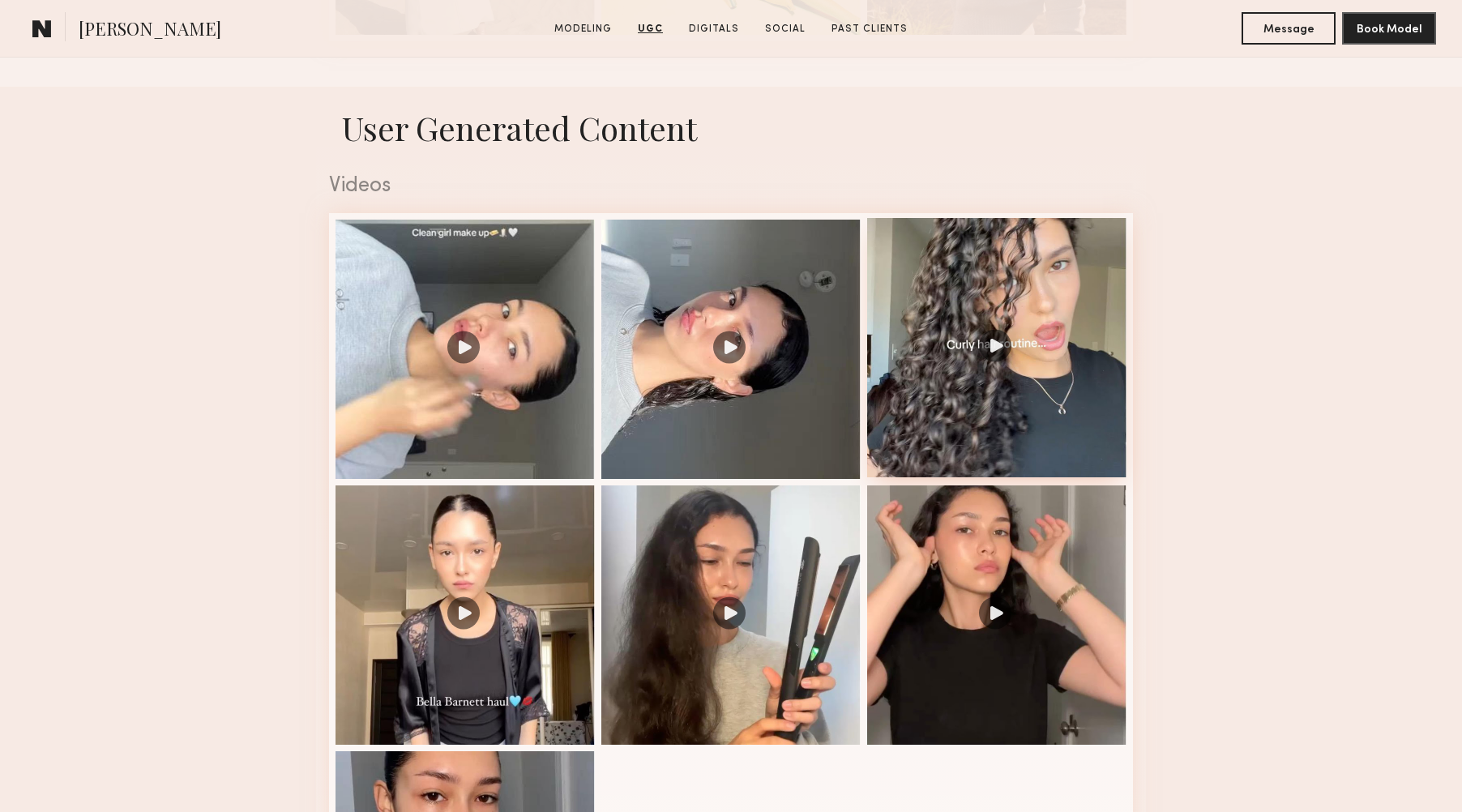
click at [1016, 351] on div at bounding box center [997, 347] width 260 height 260
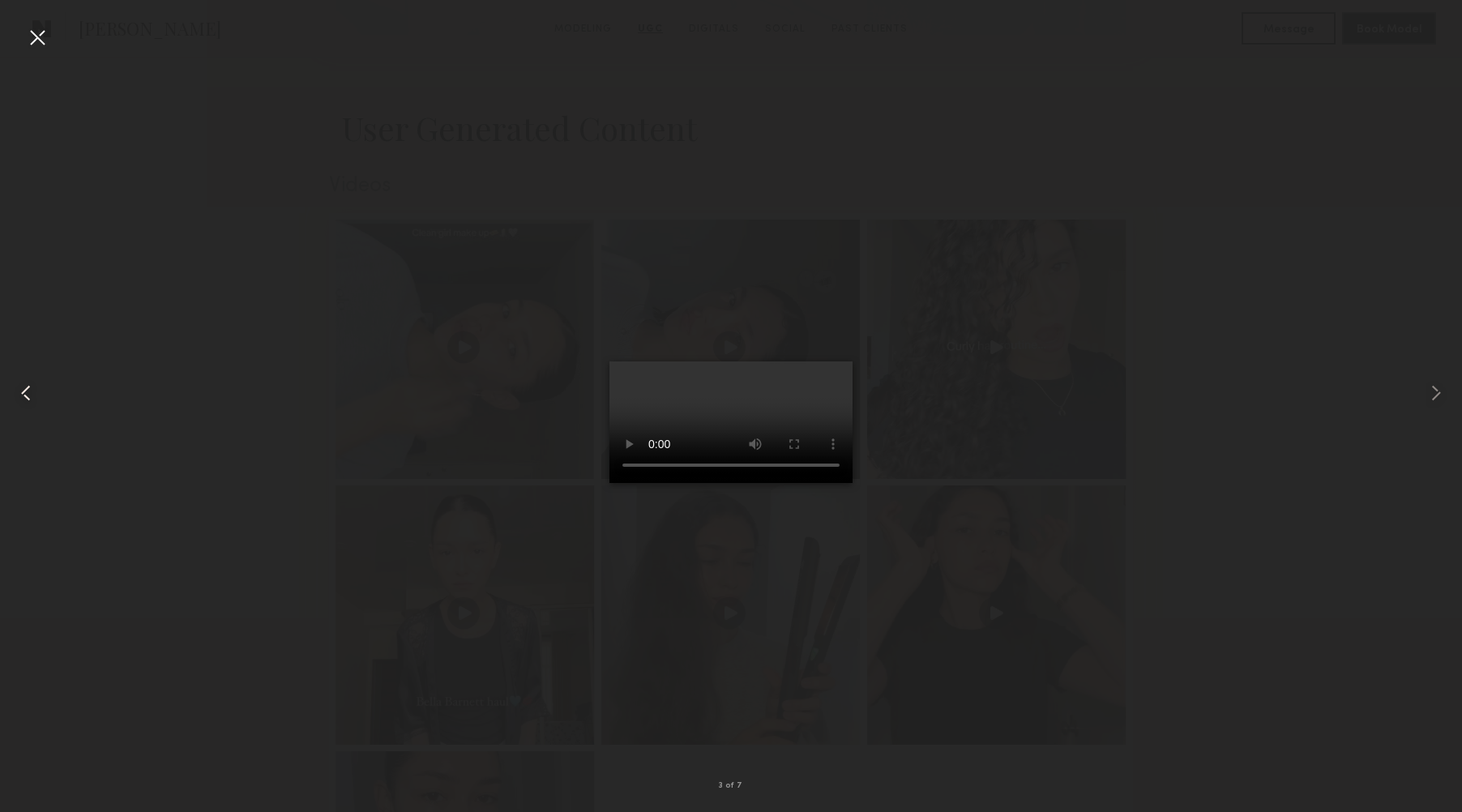
click at [18, 33] on div at bounding box center [29, 392] width 59 height 735
click at [40, 41] on div at bounding box center [36, 36] width 26 height 26
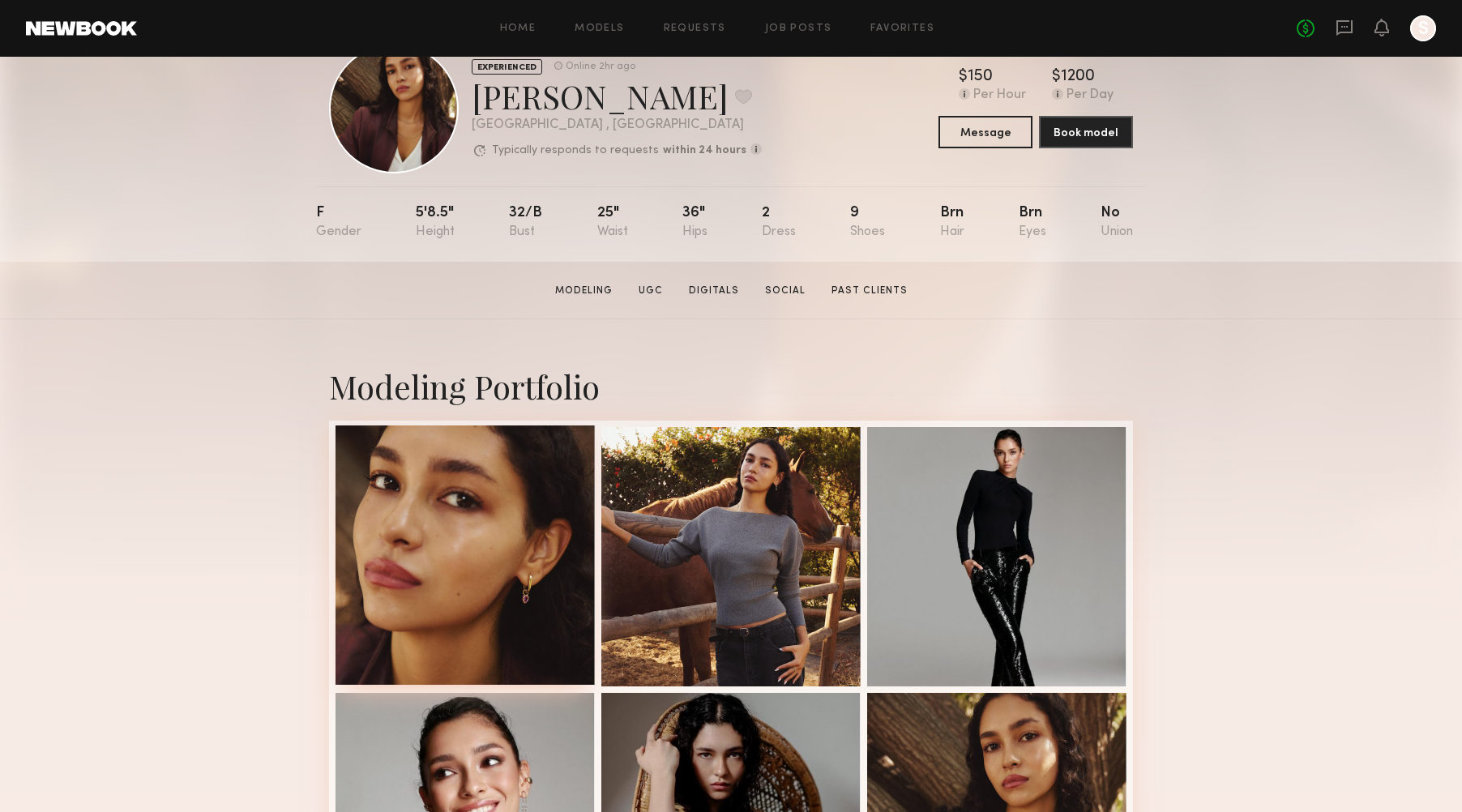
scroll to position [50, 0]
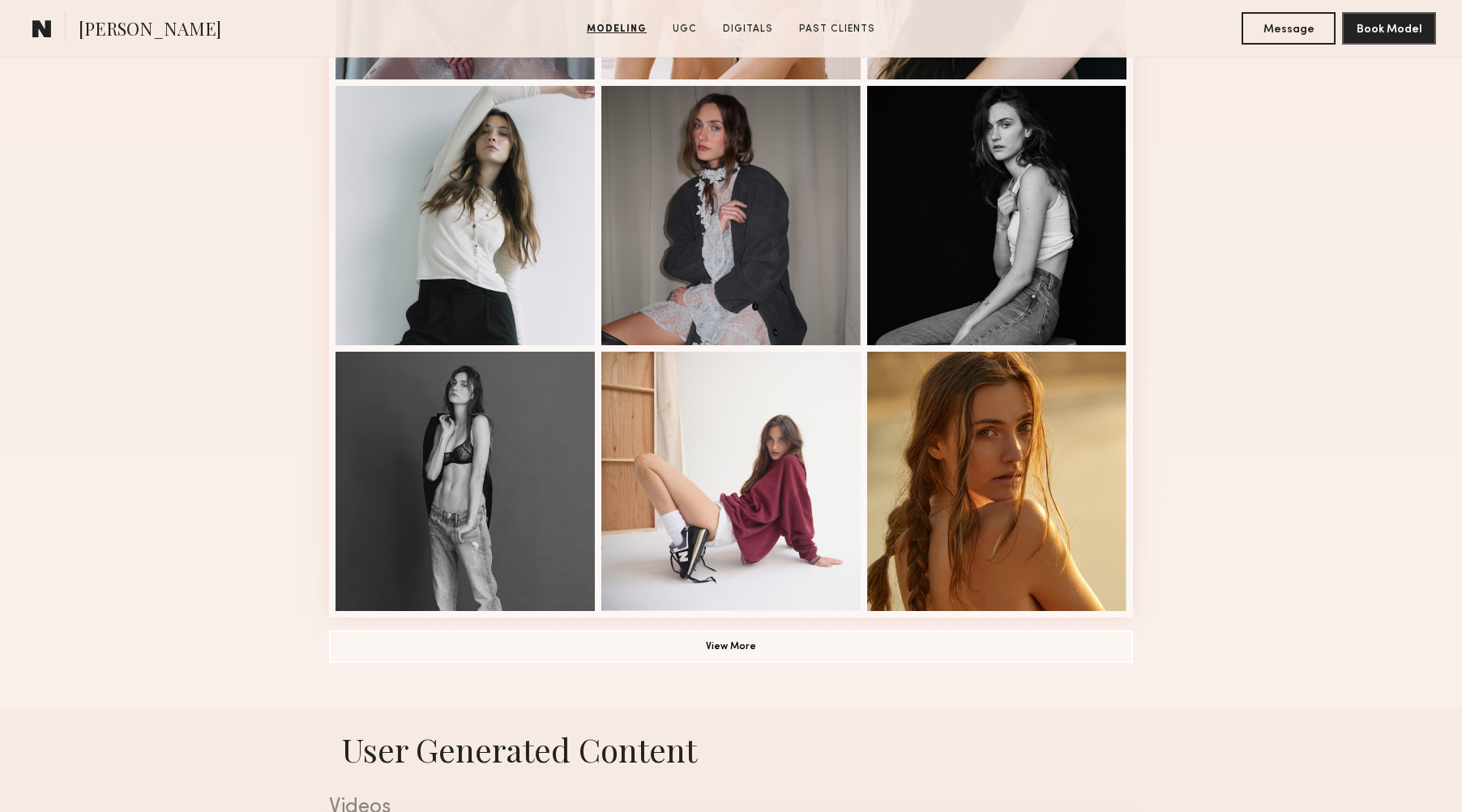
scroll to position [925, 0]
click at [724, 655] on button "View More" at bounding box center [731, 645] width 804 height 32
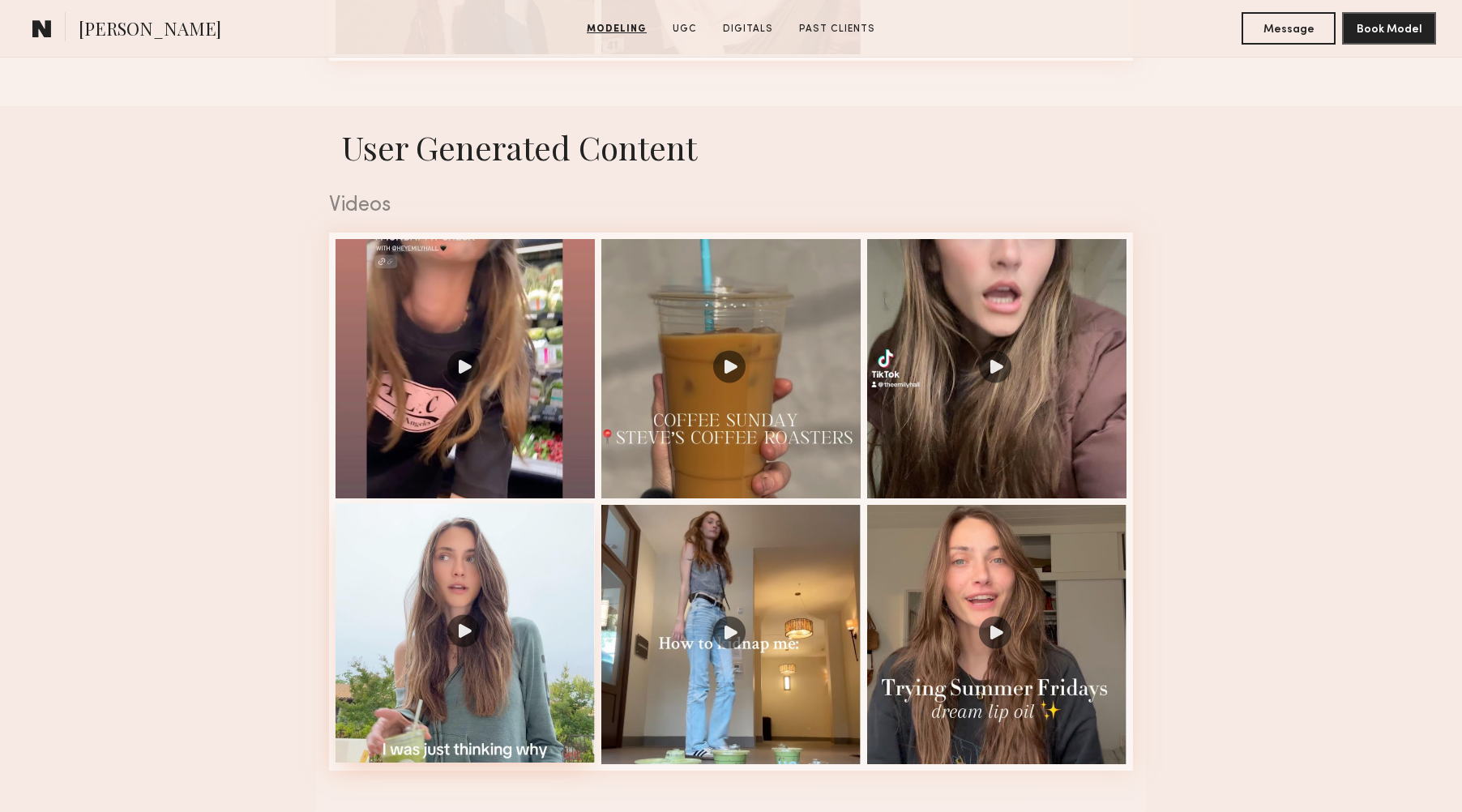
click at [455, 625] on div at bounding box center [465, 632] width 260 height 260
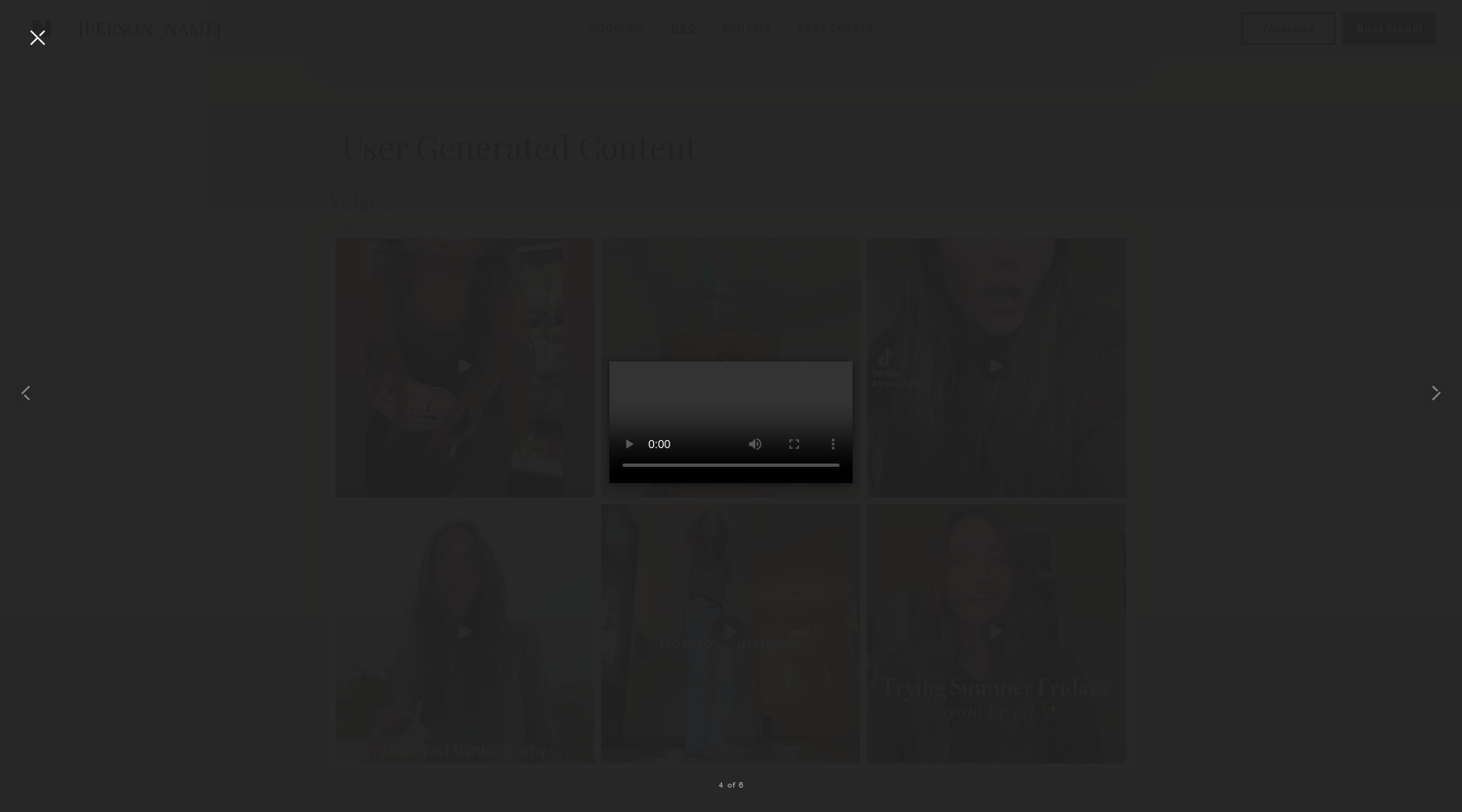
click at [24, 41] on div at bounding box center [36, 36] width 26 height 26
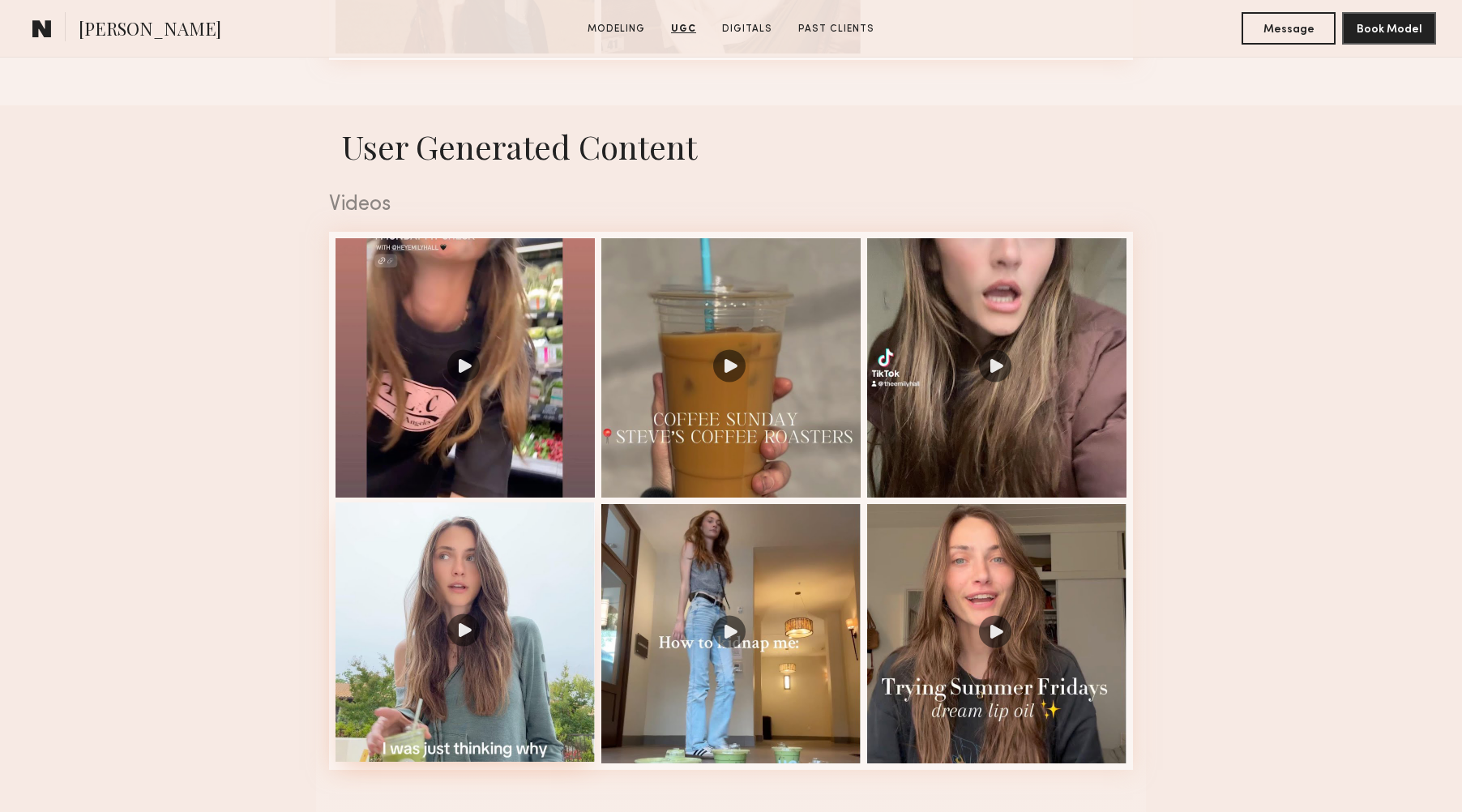
click at [463, 629] on div at bounding box center [465, 631] width 260 height 260
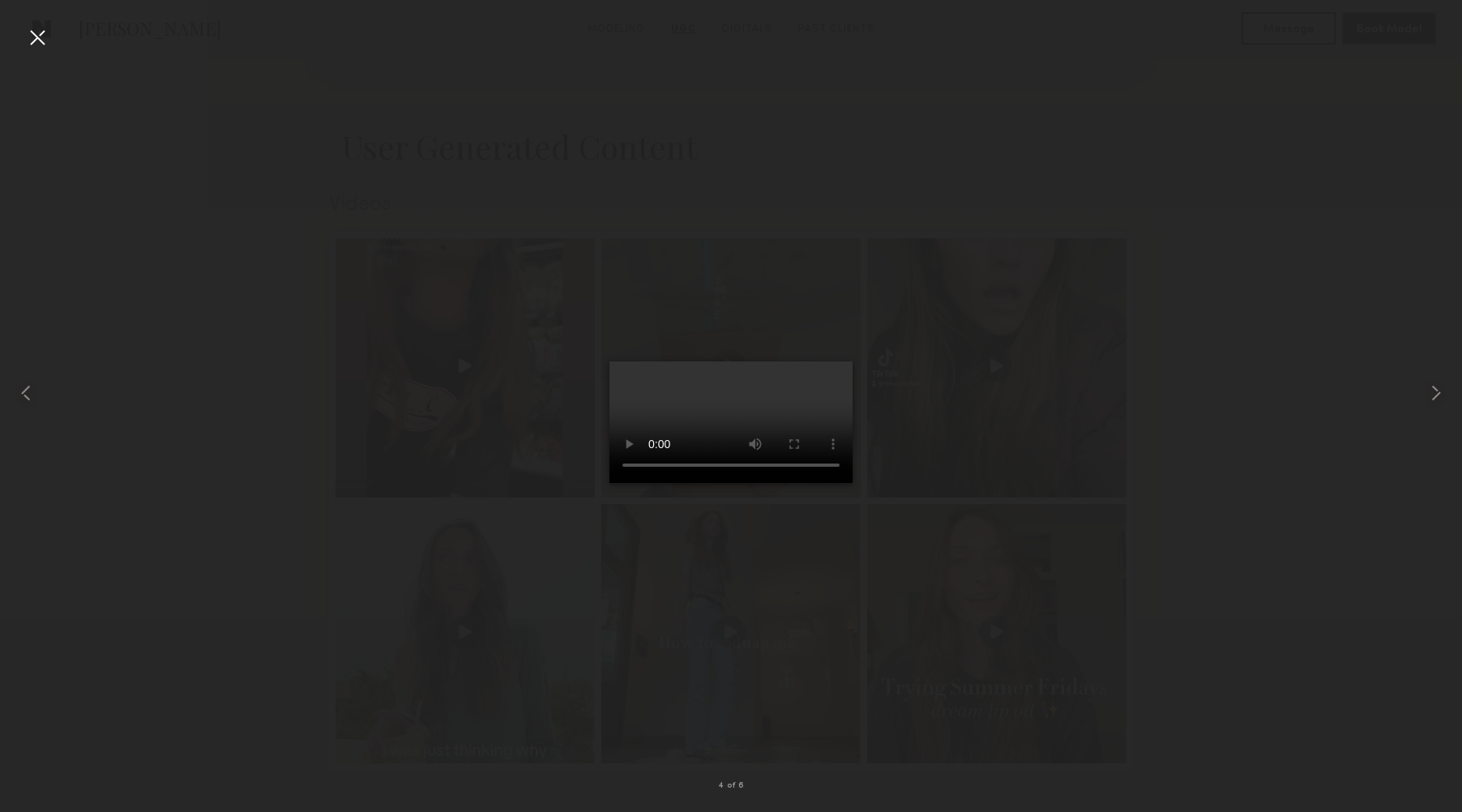
click at [716, 591] on div at bounding box center [731, 392] width 1462 height 735
click at [647, 544] on div at bounding box center [731, 392] width 1462 height 735
click at [32, 396] on common-icon at bounding box center [26, 392] width 26 height 26
click at [1438, 392] on common-icon at bounding box center [1436, 392] width 26 height 26
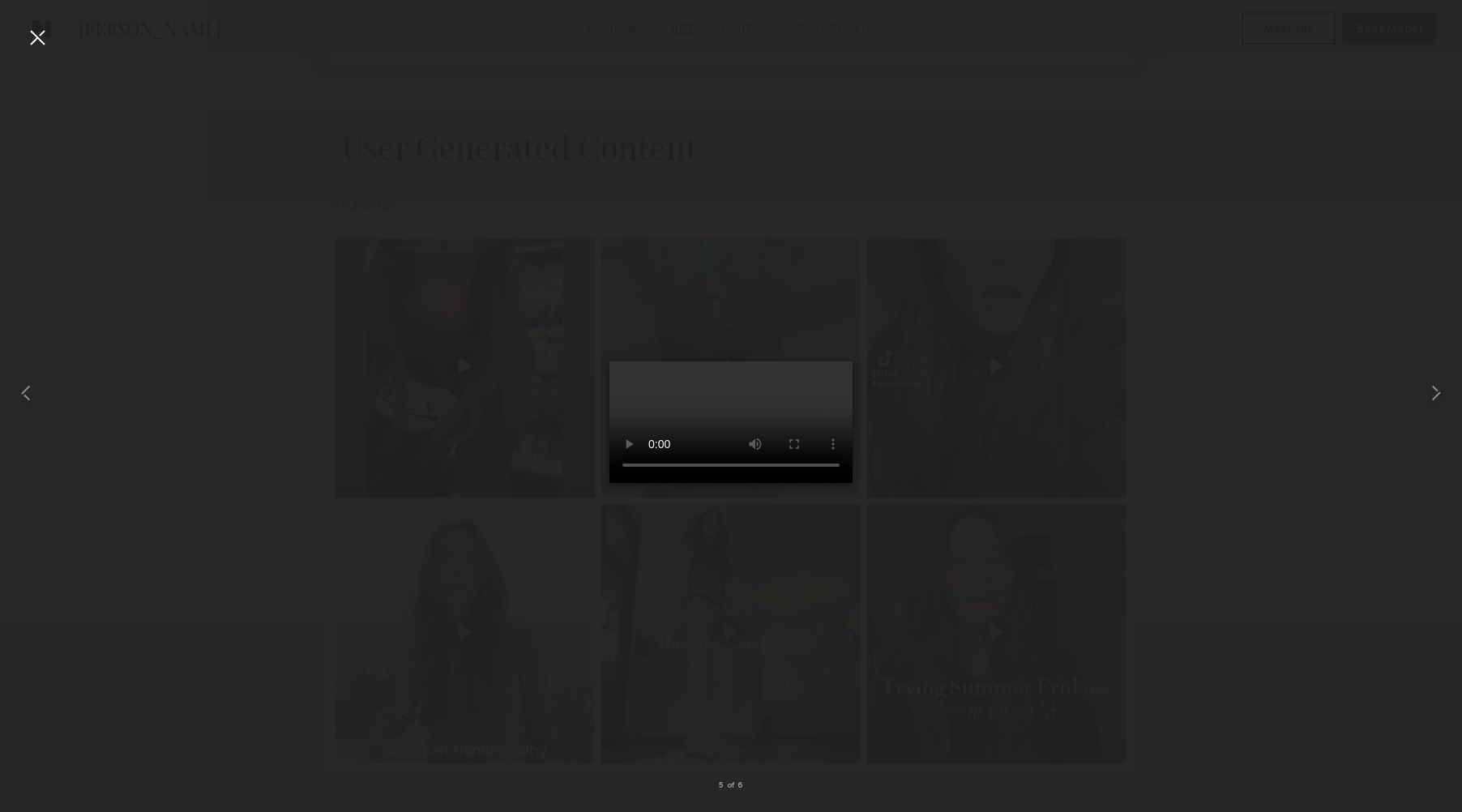
click at [38, 39] on div at bounding box center [36, 36] width 26 height 26
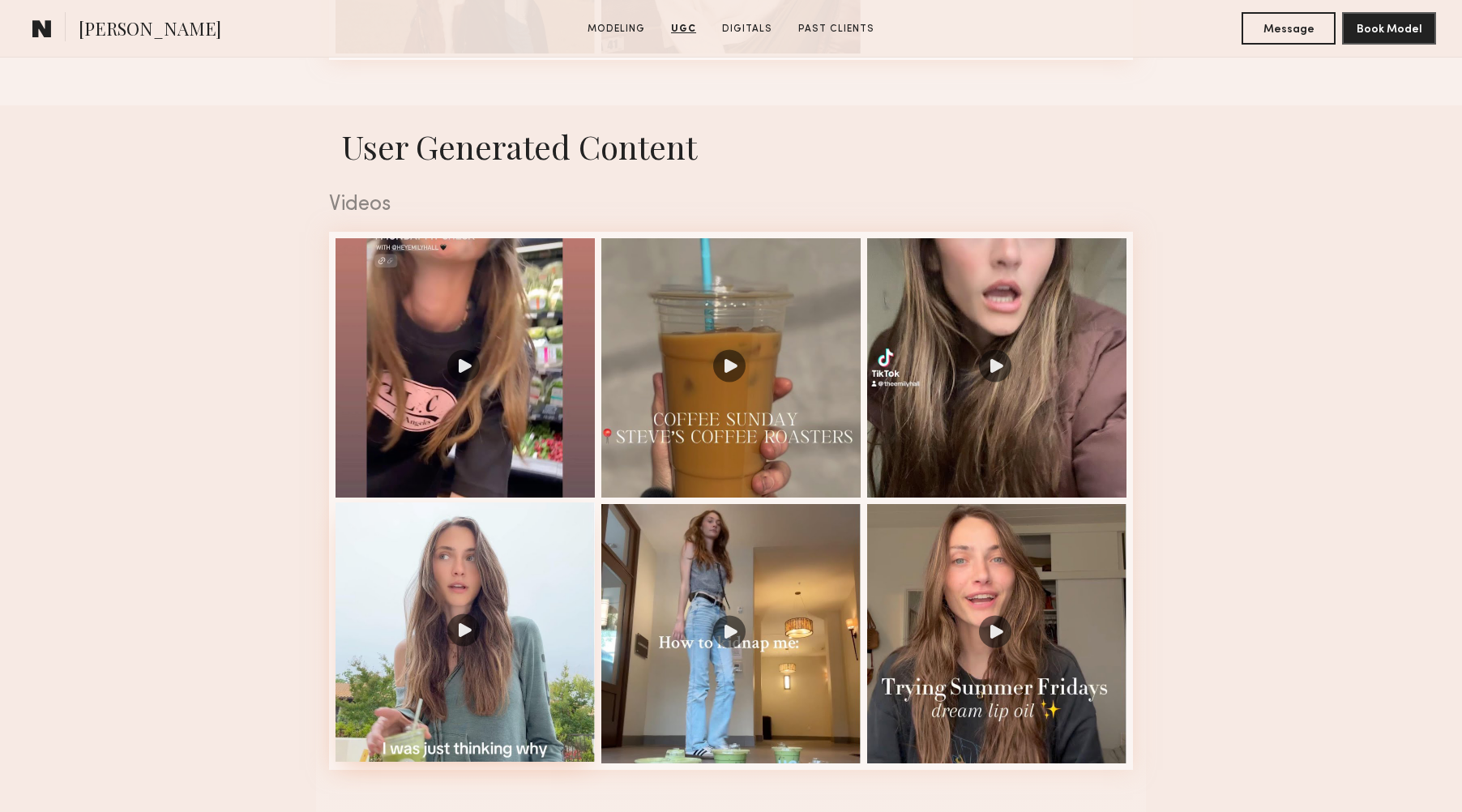
click at [454, 635] on div at bounding box center [465, 631] width 260 height 260
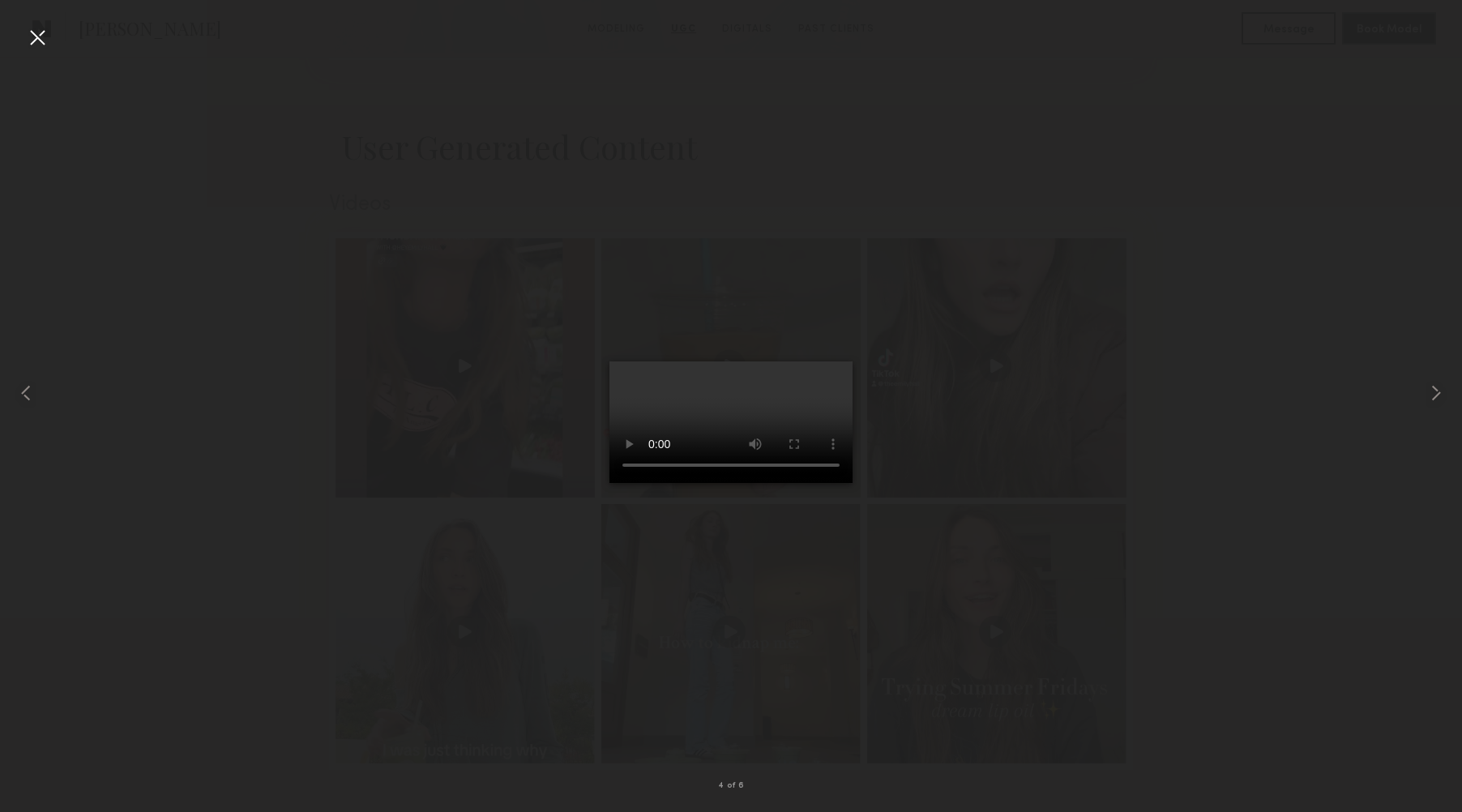
click at [45, 35] on div at bounding box center [36, 36] width 26 height 26
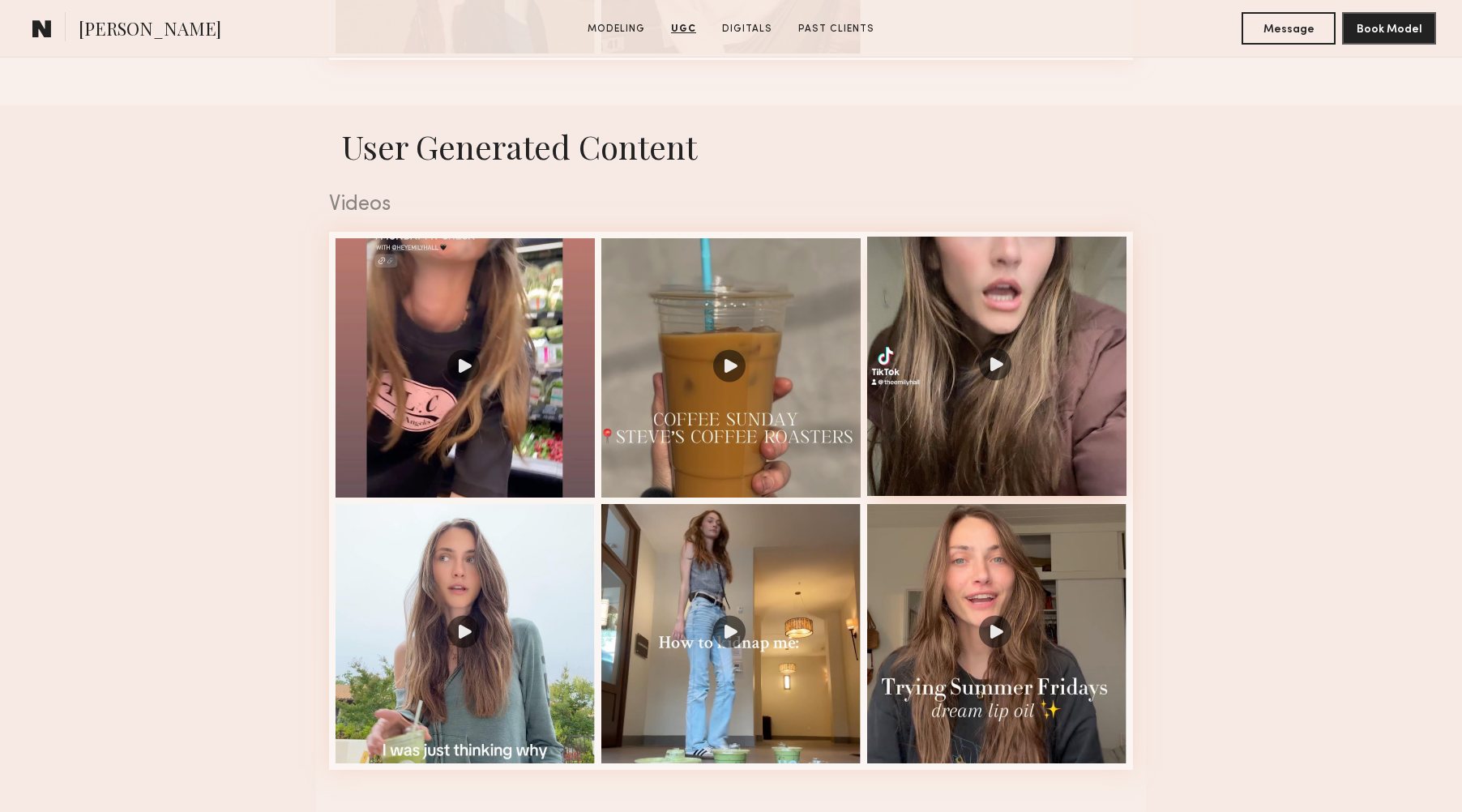
click at [985, 364] on div at bounding box center [997, 366] width 260 height 260
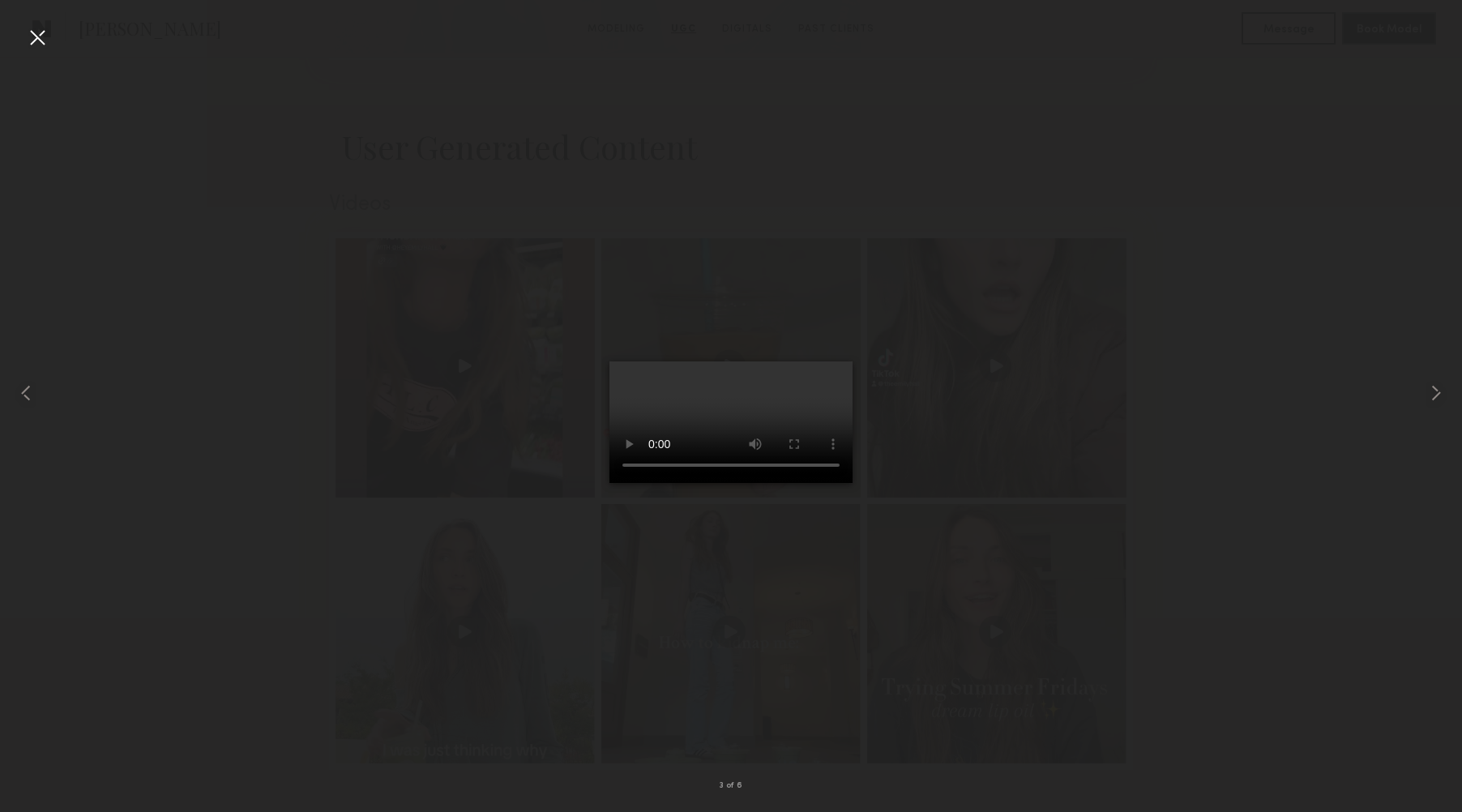
click at [28, 31] on div at bounding box center [36, 36] width 26 height 26
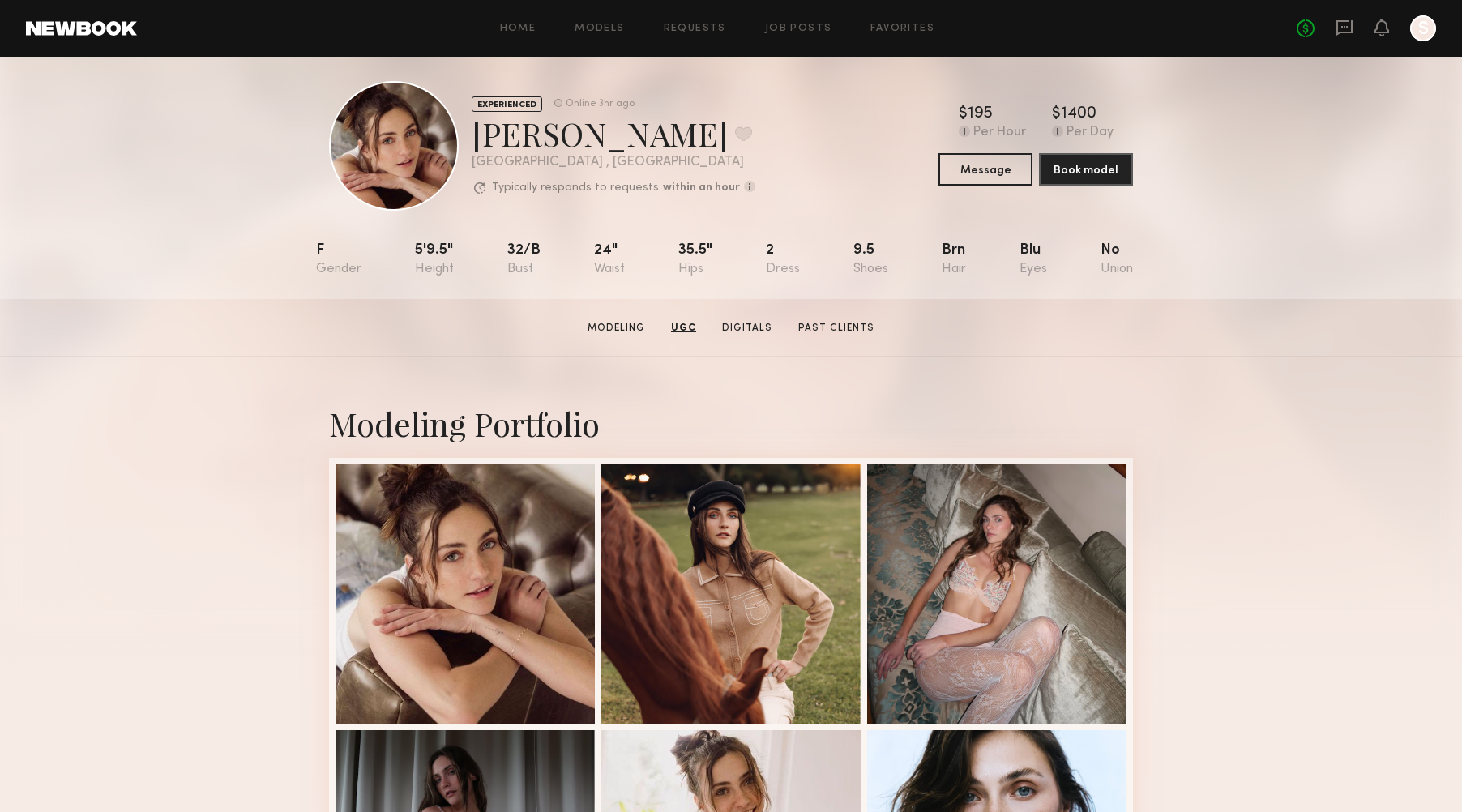
scroll to position [0, 0]
